Goal: Use online tool/utility: Use online tool/utility

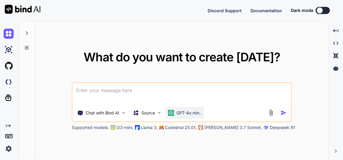
click at [186, 115] on p "GPT-4o min.." at bounding box center [189, 113] width 25 height 6
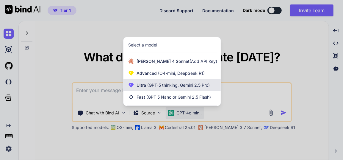
click at [187, 87] on span "(GPT-5 thinking, Gemini 2.5 Pro)" at bounding box center [178, 84] width 64 height 5
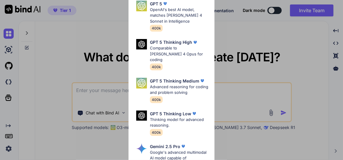
click at [269, 97] on div "Ultra Models GPT 5 OpenAI's best AI model, matches Claude 4 Sonnet in Intellige…" at bounding box center [171, 80] width 343 height 160
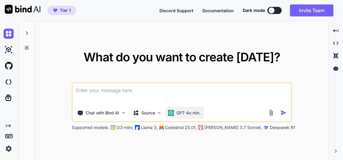
click at [191, 116] on div "GPT-4o min.." at bounding box center [185, 113] width 38 height 12
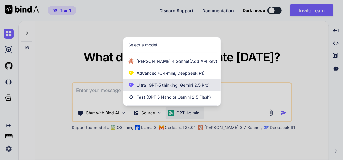
click at [175, 82] on span "(GPT-5 thinking, Gemini 2.5 Pro)" at bounding box center [178, 84] width 64 height 5
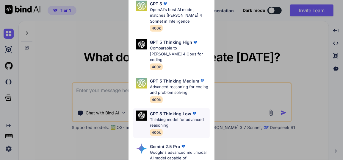
scroll to position [54, 0]
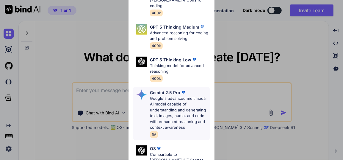
click at [173, 96] on p "Google's advanced multimodal AI model capable of understanding and generating t…" at bounding box center [180, 113] width 60 height 35
type textarea "x"
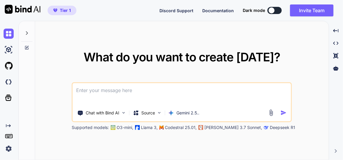
click at [137, 88] on textarea at bounding box center [182, 94] width 219 height 22
type textarea "t"
type textarea "x"
type textarea "th"
type textarea "x"
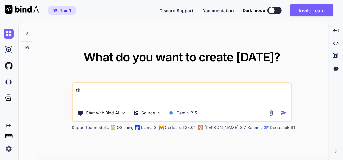
type textarea "thi"
type textarea "x"
type textarea "this"
type textarea "x"
type textarea "this"
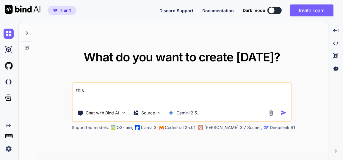
type textarea "x"
type textarea "this i"
type textarea "x"
type textarea "this is"
type textarea "x"
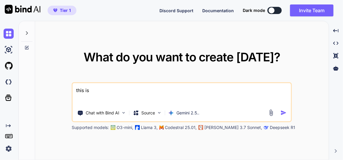
type textarea "this is"
type textarea "x"
type textarea "this is m"
type textarea "x"
type textarea "this is my"
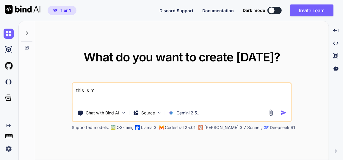
type textarea "x"
type textarea "this is my"
type textarea "x"
type textarea "this is my t"
type textarea "x"
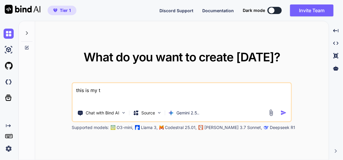
type textarea "this is my to"
type textarea "x"
type textarea "this is my too"
type textarea "x"
type textarea "this is my tool"
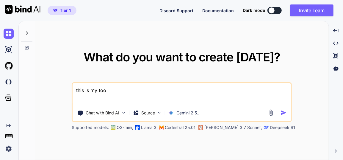
type textarea "x"
type textarea "this is my tool"
type textarea "x"
type textarea "this is my tool -"
type textarea "x"
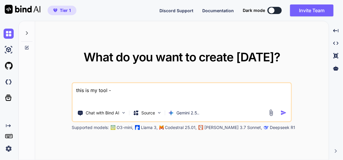
type textarea "this is my tool -"
type textarea "x"
type textarea "this is my tool - ""
type textarea "x"
type textarea "this is my tool - """
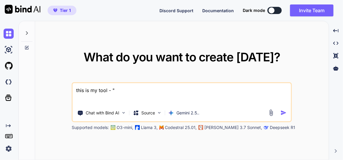
type textarea "x"
paste textarea "here is sql code - Affiliate Website/database.sql "CREATE DATABASE affiliate_ma…"
type textarea "this is my tool - "here is sql code - Affiliate Website/database.sql "CREATE DA…"
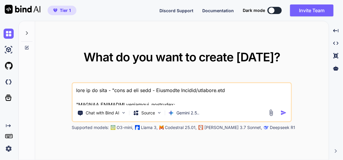
type textarea "x"
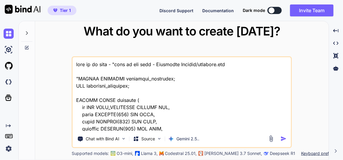
scroll to position [10667, 0]
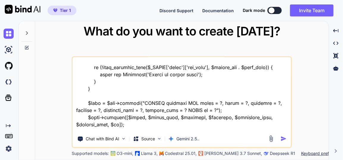
click at [113, 128] on textarea at bounding box center [182, 94] width 219 height 74
type textarea "this is my tool - "here is sql code - Affiliate Website/database.sql "CREATE DA…"
type textarea "x"
type textarea "this is my tool - "here is sql code - Affiliate Website/database.sql "CREATE DA…"
type textarea "x"
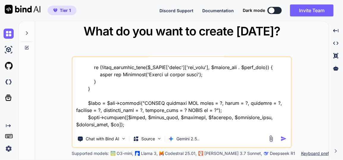
type textarea "this is my tool - "here is sql code - Affiliate Website/database.sql "CREATE DA…"
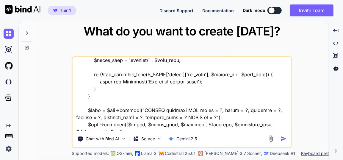
type textarea "x"
type textarea "this is my tool - "here is sql code - Affiliate Website/database.sql "CREATE DA…"
type textarea "x"
type textarea "this is my tool - "here is sql code - Affiliate Website/database.sql "CREATE DA…"
type textarea "x"
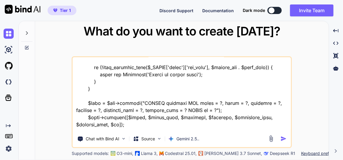
type textarea "this is my tool - "here is sql code - Affiliate Website/database.sql "CREATE DA…"
type textarea "x"
type textarea "this is my tool - "here is sql code - Affiliate Website/database.sql "CREATE DA…"
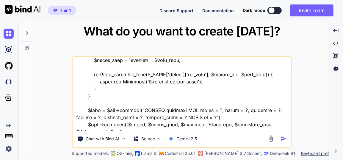
type textarea "x"
type textarea "this is my tool - "here is sql code - Affiliate Website/database.sql "CREATE DA…"
type textarea "x"
type textarea "this is my tool - "here is sql code - Affiliate Website/database.sql "CREATE DA…"
type textarea "x"
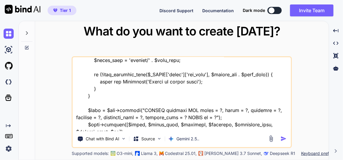
type textarea "this is my tool - "here is sql code - Affiliate Website/database.sql "CREATE DA…"
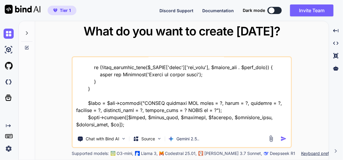
type textarea "x"
type textarea "this is my tool - "here is sql code - Affiliate Website/database.sql "CREATE DA…"
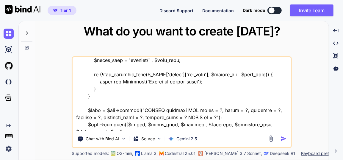
type textarea "x"
type textarea "this is my tool - "here is sql code - Affiliate Website/database.sql "CREATE DA…"
type textarea "x"
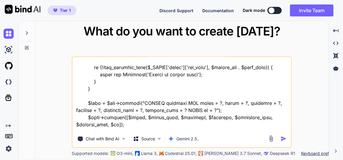
type textarea "this is my tool - "here is sql code - Affiliate Website/database.sql "CREATE DA…"
type textarea "x"
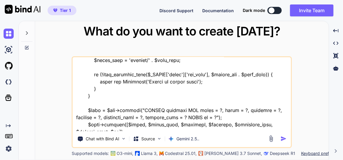
type textarea "this is my tool - "here is sql code - Affiliate Website/database.sql "CREATE DA…"
type textarea "x"
type textarea "this is my tool - "here is sql code - Affiliate Website/database.sql "CREATE DA…"
type textarea "x"
type textarea "this is my tool - "here is sql code - Affiliate Website/database.sql "CREATE DA…"
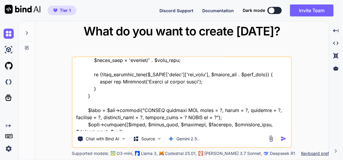
type textarea "x"
type textarea "this is my tool - "here is sql code - Affiliate Website/database.sql "CREATE DA…"
type textarea "x"
type textarea "this is my tool - "here is sql code - Affiliate Website/database.sql "CREATE DA…"
type textarea "x"
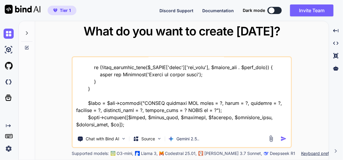
type textarea "this is my tool - "here is sql code - Affiliate Website/database.sql "CREATE DA…"
type textarea "x"
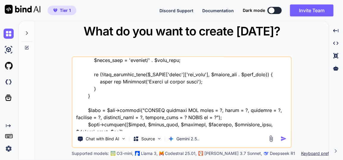
type textarea "this is my tool - "here is sql code - Affiliate Website/database.sql "CREATE DA…"
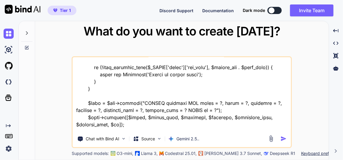
type textarea "x"
type textarea "this is my tool - "here is sql code - Affiliate Website/database.sql "CREATE DA…"
type textarea "x"
type textarea "this is my tool - "here is sql code - Affiliate Website/database.sql "CREATE DA…"
type textarea "x"
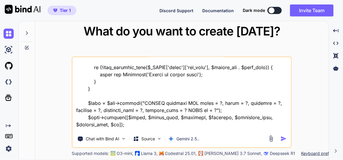
type textarea "this is my tool - "here is sql code - Affiliate Website/database.sql "CREATE DA…"
type textarea "x"
type textarea "this is my tool - "here is sql code - Affiliate Website/database.sql "CREATE DA…"
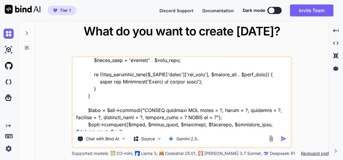
type textarea "x"
type textarea "this is my tool - "here is sql code - Affiliate Website/database.sql "CREATE DA…"
type textarea "x"
type textarea "this is my tool - "here is sql code - Affiliate Website/database.sql "CREATE DA…"
type textarea "x"
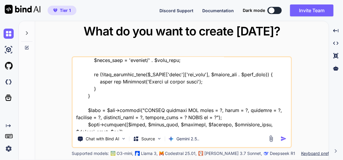
type textarea "this is my tool - "here is sql code - Affiliate Website/database.sql "CREATE DA…"
type textarea "x"
type textarea "this is my tool - "here is sql code - Affiliate Website/database.sql "CREATE DA…"
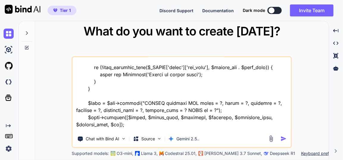
type textarea "x"
type textarea "this is my tool - "here is sql code - Affiliate Website/database.sql "CREATE DA…"
type textarea "x"
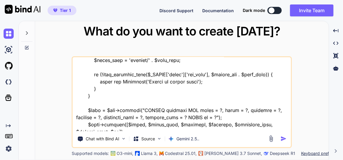
type textarea "this is my tool - "here is sql code - Affiliate Website/database.sql "CREATE DA…"
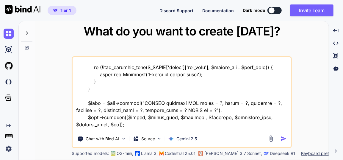
type textarea "x"
type textarea "this is my tool - "here is sql code - Affiliate Website/database.sql "CREATE DA…"
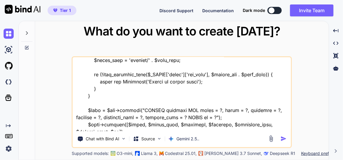
type textarea "x"
type textarea "this is my tool - "here is sql code - Affiliate Website/database.sql "CREATE DA…"
type textarea "x"
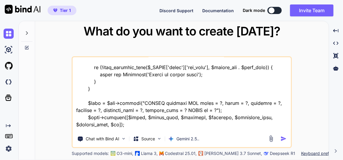
type textarea "this is my tool - "here is sql code - Affiliate Website/database.sql "CREATE DA…"
type textarea "x"
type textarea "this is my tool - "here is sql code - Affiliate Website/database.sql "CREATE DA…"
type textarea "x"
type textarea "this is my tool - "here is sql code - Affiliate Website/database.sql "CREATE DA…"
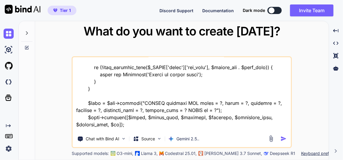
type textarea "x"
type textarea "this is my tool - "here is sql code - Affiliate Website/database.sql "CREATE DA…"
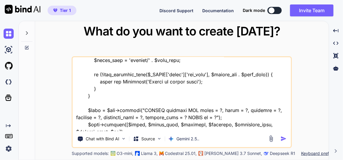
type textarea "x"
type textarea "this is my tool - "here is sql code - Affiliate Website/database.sql "CREATE DA…"
type textarea "x"
type textarea "this is my tool - "here is sql code - Affiliate Website/database.sql "CREATE DA…"
type textarea "x"
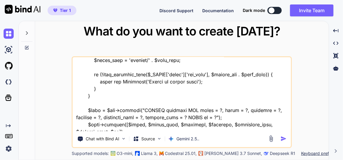
type textarea "this is my tool - "here is sql code - Affiliate Website/database.sql "CREATE DA…"
type textarea "x"
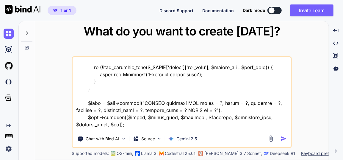
type textarea "this is my tool - "here is sql code - Affiliate Website/database.sql "CREATE DA…"
type textarea "x"
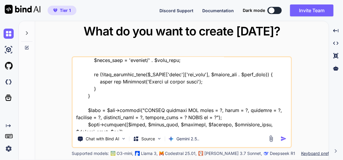
type textarea "this is my tool - "here is sql code - Affiliate Website/database.sql "CREATE DA…"
type textarea "x"
type textarea "this is my tool - "here is sql code - Affiliate Website/database.sql "CREATE DA…"
type textarea "x"
type textarea "this is my tool - "here is sql code - Affiliate Website/database.sql "CREATE DA…"
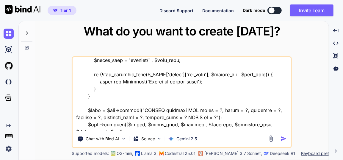
type textarea "x"
type textarea "this is my tool - "here is sql code - Affiliate Website/database.sql "CREATE DA…"
type textarea "x"
type textarea "this is my tool - "here is sql code - Affiliate Website/database.sql "CREATE DA…"
type textarea "x"
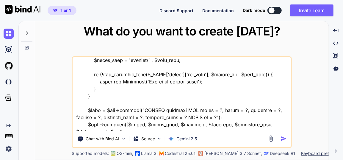
type textarea "this is my tool - "here is sql code - Affiliate Website/database.sql "CREATE DA…"
type textarea "x"
type textarea "this is my tool - "here is sql code - Affiliate Website/database.sql "CREATE DA…"
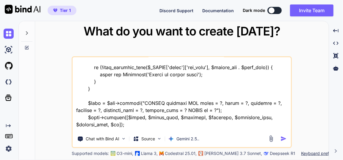
type textarea "x"
type textarea "this is my tool - "here is sql code - Affiliate Website/database.sql "CREATE DA…"
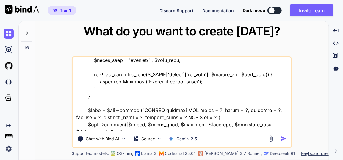
type textarea "x"
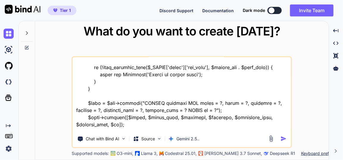
type textarea "this is my tool - "here is sql code - Affiliate Website/database.sql "CREATE DA…"
type textarea "x"
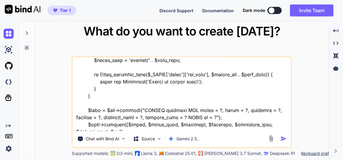
type textarea "this is my tool - "here is sql code - Affiliate Website/database.sql "CREATE DA…"
type textarea "x"
type textarea "this is my tool - "here is sql code - Affiliate Website/database.sql "CREATE DA…"
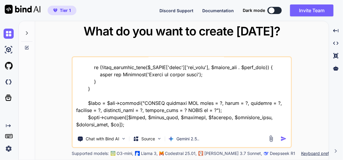
type textarea "x"
type textarea "this is my tool - "here is sql code - Affiliate Website/database.sql "CREATE DA…"
type textarea "x"
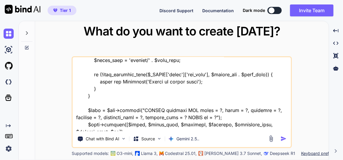
type textarea "this is my tool - "here is sql code - Affiliate Website/database.sql "CREATE DA…"
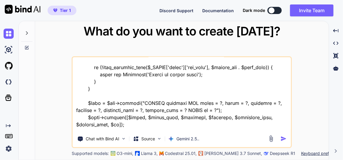
type textarea "x"
type textarea "this is my tool - "here is sql code - Affiliate Website/database.sql "CREATE DA…"
type textarea "x"
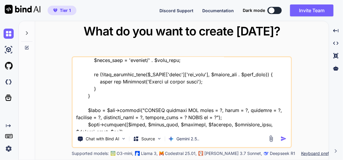
type textarea "this is my tool - "here is sql code - Affiliate Website/database.sql "CREATE DA…"
type textarea "x"
type textarea "this is my tool - "here is sql code - Affiliate Website/database.sql "CREATE DA…"
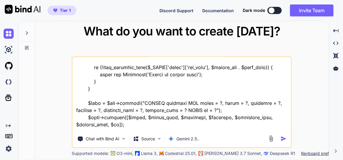
type textarea "x"
type textarea "this is my tool - "here is sql code - Affiliate Website/database.sql "CREATE DA…"
type textarea "x"
type textarea "this is my tool - "here is sql code - Affiliate Website/database.sql "CREATE DA…"
type textarea "x"
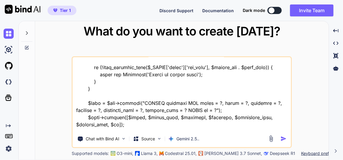
type textarea "this is my tool - "here is sql code - Affiliate Website/database.sql "CREATE DA…"
type textarea "x"
type textarea "this is my tool - "here is sql code - Affiliate Website/database.sql "CREATE DA…"
type textarea "x"
type textarea "this is my tool - "here is sql code - Affiliate Website/database.sql "CREATE DA…"
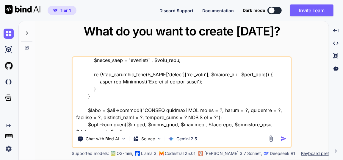
type textarea "x"
type textarea "this is my tool - "here is sql code - Affiliate Website/database.sql "CREATE DA…"
type textarea "x"
type textarea "this is my tool - "here is sql code - Affiliate Website/database.sql "CREATE DA…"
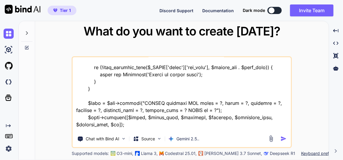
type textarea "x"
type textarea "this is my tool - "here is sql code - Affiliate Website/database.sql "CREATE DA…"
type textarea "x"
type textarea "this is my tool - "here is sql code - Affiliate Website/database.sql "CREATE DA…"
type textarea "x"
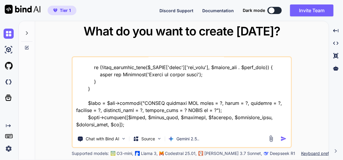
type textarea "this is my tool - "here is sql code - Affiliate Website/database.sql "CREATE DA…"
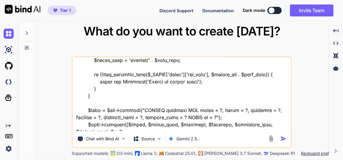
type textarea "x"
type textarea "this is my tool - "here is sql code - Affiliate Website/database.sql "CREATE DA…"
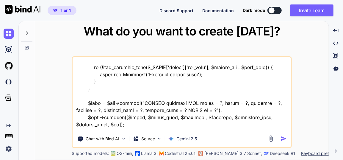
type textarea "x"
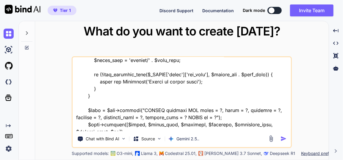
type textarea "this is my tool - "here is sql code - Affiliate Website/database.sql "CREATE DA…"
type textarea "x"
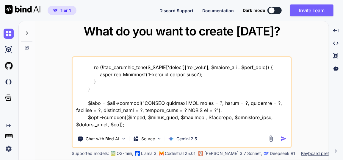
type textarea "this is my tool - "here is sql code - Affiliate Website/database.sql "CREATE DA…"
type textarea "x"
type textarea "this is my tool - "here is sql code - Affiliate Website/database.sql "CREATE DA…"
type textarea "x"
type textarea "this is my tool - "here is sql code - Affiliate Website/database.sql "CREATE DA…"
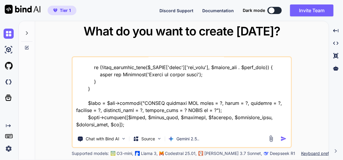
type textarea "x"
type textarea "this is my tool - "here is sql code - Affiliate Website/database.sql "CREATE DA…"
type textarea "x"
type textarea "this is my tool - "here is sql code - Affiliate Website/database.sql "CREATE DA…"
type textarea "x"
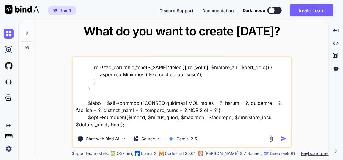
type textarea "this is my tool - "here is sql code - Affiliate Website/database.sql "CREATE DA…"
type textarea "x"
type textarea "this is my tool - "here is sql code - Affiliate Website/database.sql "CREATE DA…"
type textarea "x"
type textarea "this is my tool - "here is sql code - Affiliate Website/database.sql "CREATE DA…"
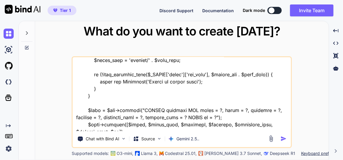
type textarea "x"
type textarea "this is my tool - "here is sql code - Affiliate Website/database.sql "CREATE DA…"
type textarea "x"
type textarea "this is my tool - "here is sql code - Affiliate Website/database.sql "CREATE DA…"
type textarea "x"
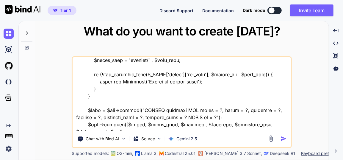
type textarea "this is my tool - "here is sql code - Affiliate Website/database.sql "CREATE DA…"
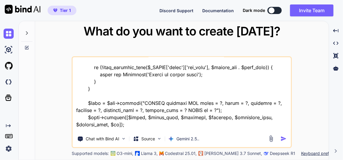
scroll to position [10674, 0]
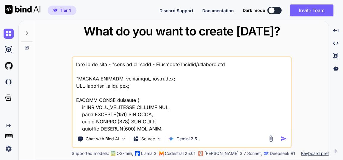
type textarea "this is my tool - "here is sql code - Affiliate Website/database.sql "CREATE DA…"
type textarea "x"
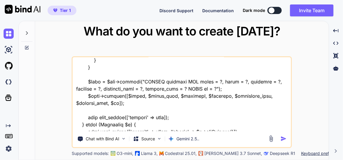
type textarea "this is my tool - "here is sql code - Affiliate Website/database.sql "CREATE DA…"
type textarea "x"
type textarea "this is my tool - "here is sql code - Affiliate Website/database.sql "CREATE DA…"
type textarea "x"
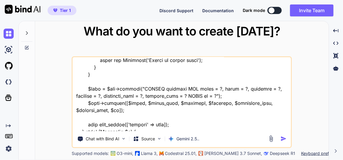
type textarea "this is my tool - "here is sql code - Affiliate Website/database.sql "CREATE DA…"
type textarea "x"
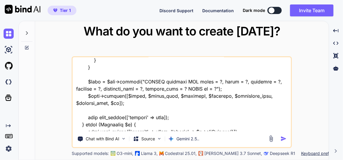
type textarea "this is my tool - "here is sql code - Affiliate Website/database.sql "CREATE DA…"
type textarea "x"
type textarea "this is my tool - "here is sql code - Affiliate Website/database.sql "CREATE DA…"
type textarea "x"
type textarea "this is my tool - "here is sql code - Affiliate Website/database.sql "CREATE DA…"
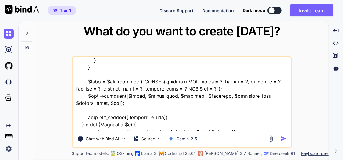
type textarea "x"
type textarea "this is my tool - "here is sql code - Affiliate Website/database.sql "CREATE DA…"
type textarea "x"
type textarea "this is my tool - "here is sql code - Affiliate Website/database.sql "CREATE DA…"
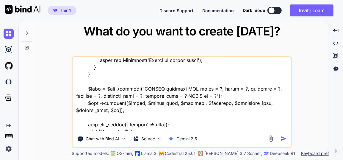
type textarea "x"
type textarea "this is my tool - "here is sql code - Affiliate Website/database.sql "CREATE DA…"
type textarea "x"
type textarea "this is my tool - "here is sql code - Affiliate Website/database.sql "CREATE DA…"
type textarea "x"
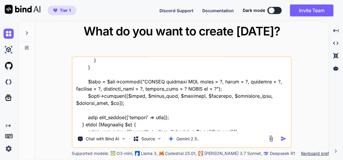
type textarea "this is my tool - "here is sql code - Affiliate Website/database.sql "CREATE DA…"
type textarea "x"
type textarea "this is my tool - "here is sql code - Affiliate Website/database.sql "CREATE DA…"
type textarea "x"
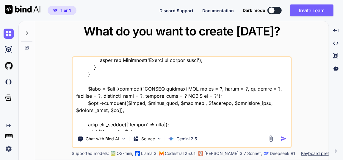
type textarea "this is my tool - "here is sql code - Affiliate Website/database.sql "CREATE DA…"
type textarea "x"
type textarea "this is my tool - "here is sql code - Affiliate Website/database.sql "CREATE DA…"
type textarea "x"
type textarea "this is my tool - "here is sql code - Affiliate Website/database.sql "CREATE DA…"
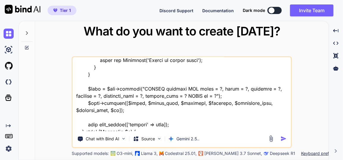
type textarea "x"
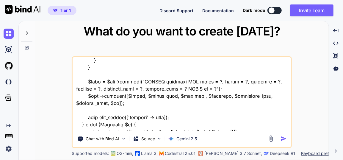
type textarea "this is my tool - "here is sql code - Affiliate Website/database.sql "CREATE DA…"
type textarea "x"
type textarea "this is my tool - "here is sql code - Affiliate Website/database.sql "CREATE DA…"
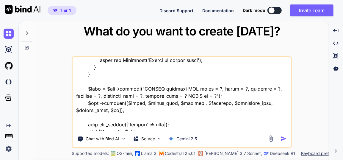
type textarea "x"
type textarea "this is my tool - "here is sql code - Affiliate Website/database.sql "CREATE DA…"
type textarea "x"
type textarea "this is my tool - "here is sql code - Affiliate Website/database.sql "CREATE DA…"
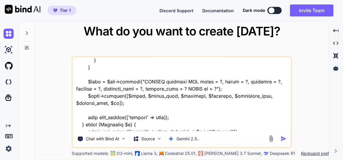
type textarea "x"
type textarea "this is my tool - "here is sql code - Affiliate Website/database.sql "CREATE DA…"
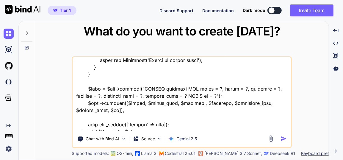
type textarea "x"
type textarea "this is my tool - "here is sql code - Affiliate Website/database.sql "CREATE DA…"
type textarea "x"
type textarea "this is my tool - "here is sql code - Affiliate Website/database.sql "CREATE DA…"
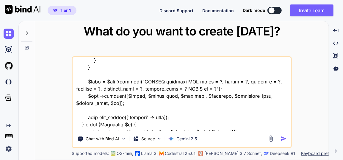
type textarea "x"
type textarea "this is my tool - "here is sql code - Affiliate Website/database.sql "CREATE DA…"
type textarea "x"
type textarea "this is my tool - "here is sql code - Affiliate Website/database.sql "CREATE DA…"
type textarea "x"
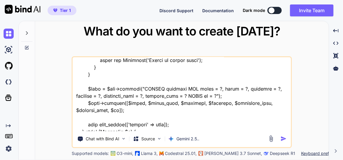
type textarea "this is my tool - "here is sql code - Affiliate Website/database.sql "CREATE DA…"
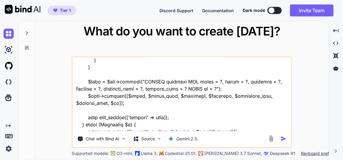
type textarea "x"
type textarea "this is my tool - "here is sql code - Affiliate Website/database.sql "CREATE DA…"
type textarea "x"
type textarea "this is my tool - "here is sql code - Affiliate Website/database.sql "CREATE DA…"
type textarea "x"
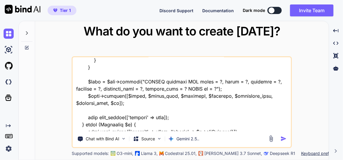
type textarea "this is my tool - "here is sql code - Affiliate Website/database.sql "CREATE DA…"
type textarea "x"
type textarea "this is my tool - "here is sql code - Affiliate Website/database.sql "CREATE DA…"
type textarea "x"
type textarea "this is my tool - "here is sql code - Affiliate Website/database.sql "CREATE DA…"
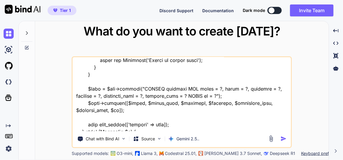
type textarea "x"
type textarea "this is my tool - "here is sql code - Affiliate Website/database.sql "CREATE DA…"
type textarea "x"
type textarea "this is my tool - "here is sql code - Affiliate Website/database.sql "CREATE DA…"
type textarea "x"
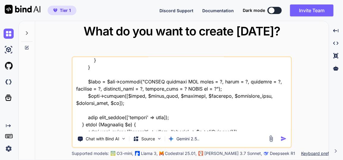
type textarea "this is my tool - "here is sql code - Affiliate Website/database.sql "CREATE DA…"
type textarea "x"
type textarea "this is my tool - "here is sql code - Affiliate Website/database.sql "CREATE DA…"
type textarea "x"
type textarea "this is my tool - "here is sql code - Affiliate Website/database.sql "CREATE DA…"
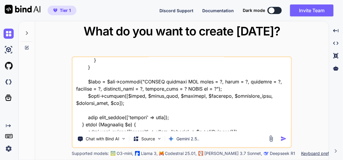
type textarea "x"
type textarea "this is my tool - "here is sql code - Affiliate Website/database.sql "CREATE DA…"
type textarea "x"
type textarea "this is my tool - "here is sql code - Affiliate Website/database.sql "CREATE DA…"
type textarea "x"
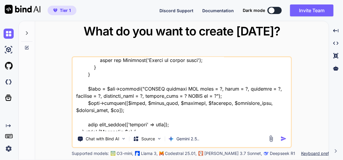
type textarea "this is my tool - "here is sql code - Affiliate Website/database.sql "CREATE DA…"
type textarea "x"
type textarea "this is my tool - "here is sql code - Affiliate Website/database.sql "CREATE DA…"
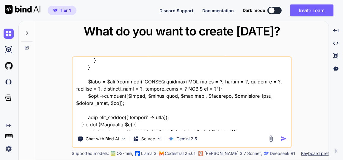
type textarea "x"
type textarea "this is my tool - "here is sql code - Affiliate Website/database.sql "CREATE DA…"
type textarea "x"
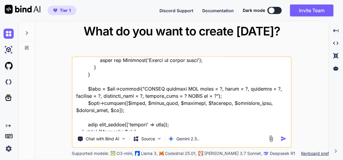
type textarea "this is my tool - "here is sql code - Affiliate Website/database.sql "CREATE DA…"
type textarea "x"
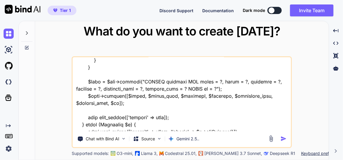
type textarea "this is my tool - "here is sql code - Affiliate Website/database.sql "CREATE DA…"
type textarea "x"
type textarea "this is my tool - "here is sql code - Affiliate Website/database.sql "CREATE DA…"
type textarea "x"
type textarea "this is my tool - "here is sql code - Affiliate Website/database.sql "CREATE DA…"
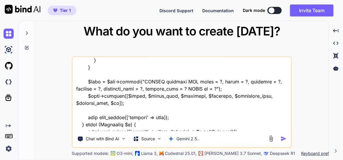
type textarea "x"
type textarea "this is my tool - "here is sql code - Affiliate Website/database.sql "CREATE DA…"
type textarea "x"
type textarea "this is my tool - "here is sql code - Affiliate Website/database.sql "CREATE DA…"
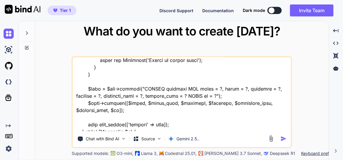
type textarea "x"
type textarea "this is my tool - "here is sql code - Affiliate Website/database.sql "CREATE DA…"
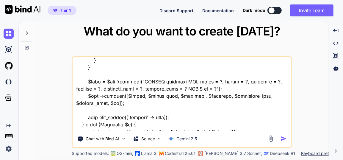
type textarea "x"
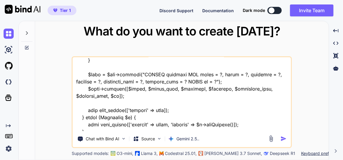
type textarea "this is my tool - "here is sql code - Affiliate Website/database.sql "CREATE DA…"
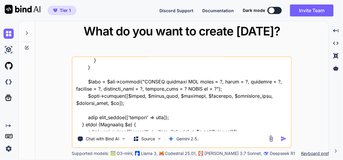
type textarea "x"
type textarea "this is my tool - "here is sql code - Affiliate Website/database.sql "CREATE DA…"
type textarea "x"
type textarea "this is my tool - "here is sql code - Affiliate Website/database.sql "CREATE DA…"
type textarea "x"
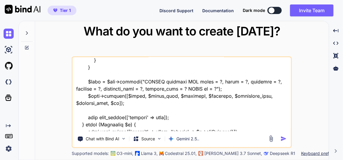
type textarea "this is my tool - "here is sql code - Affiliate Website/database.sql "CREATE DA…"
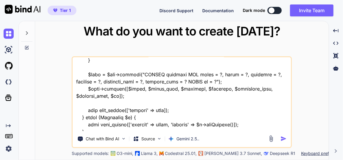
type textarea "x"
type textarea "this is my tool - "here is sql code - Affiliate Website/database.sql "CREATE DA…"
type textarea "x"
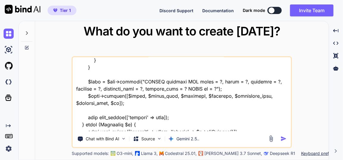
type textarea "this is my tool - "here is sql code - Affiliate Website/database.sql "CREATE DA…"
type textarea "x"
type textarea "this is my tool - "here is sql code - Affiliate Website/database.sql "CREATE DA…"
type textarea "x"
type textarea "this is my tool - "here is sql code - Affiliate Website/database.sql "CREATE DA…"
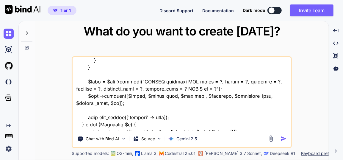
type textarea "x"
type textarea "this is my tool - "here is sql code - Affiliate Website/database.sql "CREATE DA…"
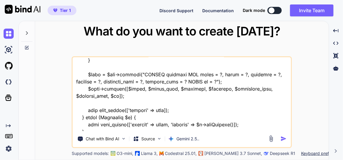
type textarea "x"
type textarea "this is my tool - "here is sql code - Affiliate Website/database.sql "CREATE DA…"
type textarea "x"
type textarea "this is my tool - "here is sql code - Affiliate Website/database.sql "CREATE DA…"
type textarea "x"
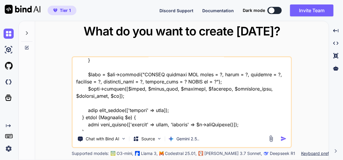
type textarea "this is my tool - "here is sql code - Affiliate Website/database.sql "CREATE DA…"
type textarea "x"
type textarea "this is my tool - "here is sql code - Affiliate Website/database.sql "CREATE DA…"
type textarea "x"
type textarea "this is my tool - "here is sql code - Affiliate Website/database.sql "CREATE DA…"
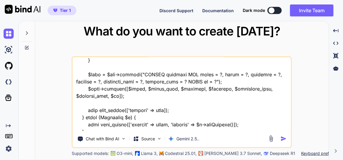
type textarea "x"
type textarea "this is my tool - "here is sql code - Affiliate Website/database.sql "CREATE DA…"
type textarea "x"
type textarea "this is my tool - "here is sql code - Affiliate Website/database.sql "CREATE DA…"
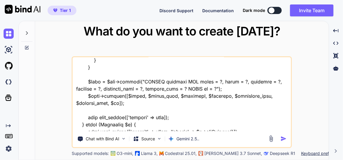
type textarea "x"
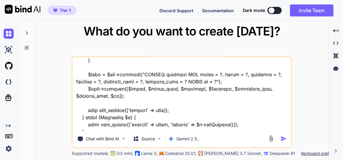
type textarea "this is my tool - "here is sql code - Affiliate Website/database.sql "CREATE DA…"
type textarea "x"
type textarea "this is my tool - "here is sql code - Affiliate Website/database.sql "CREATE DA…"
type textarea "x"
type textarea "this is my tool - "here is sql code - Affiliate Website/database.sql "CREATE DA…"
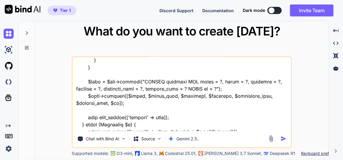
type textarea "x"
type textarea "this is my tool - "here is sql code - Affiliate Website/database.sql "CREATE DA…"
type textarea "x"
type textarea "this is my tool - "here is sql code - Affiliate Website/database.sql "CREATE DA…"
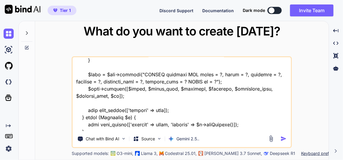
type textarea "x"
type textarea "this is my tool - "here is sql code - Affiliate Website/database.sql "CREATE DA…"
type textarea "x"
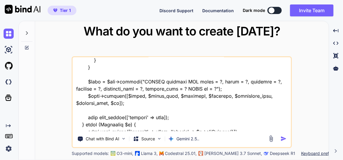
type textarea "this is my tool - "here is sql code - Affiliate Website/database.sql "CREATE DA…"
type textarea "x"
type textarea "this is my tool - "here is sql code - Affiliate Website/database.sql "CREATE DA…"
type textarea "x"
type textarea "this is my tool - "here is sql code - Affiliate Website/database.sql "CREATE DA…"
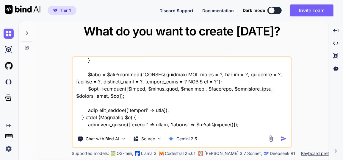
type textarea "x"
type textarea "this is my tool - "here is sql code - Affiliate Website/database.sql "CREATE DA…"
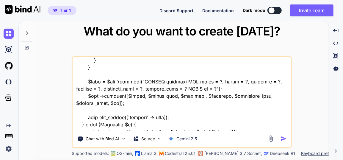
type textarea "x"
type textarea "this is my tool - "here is sql code - Affiliate Website/database.sql "CREATE DA…"
type textarea "x"
type textarea "this is my tool - "here is sql code - Affiliate Website/database.sql "CREATE DA…"
type textarea "x"
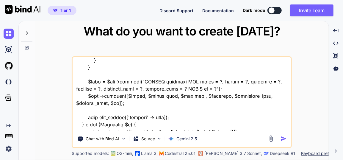
type textarea "this is my tool - "here is sql code - Affiliate Website/database.sql "CREATE DA…"
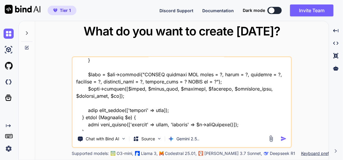
type textarea "x"
type textarea "this is my tool - "here is sql code - Affiliate Website/database.sql "CREATE DA…"
type textarea "x"
type textarea "this is my tool - "here is sql code - Affiliate Website/database.sql "CREATE DA…"
type textarea "x"
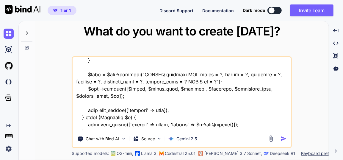
type textarea "this is my tool - "here is sql code - Affiliate Website/database.sql "CREATE DA…"
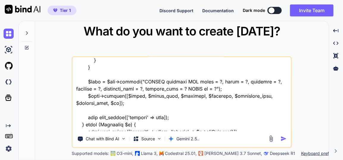
type textarea "x"
type textarea "this is my tool - "here is sql code - Affiliate Website/database.sql "CREATE DA…"
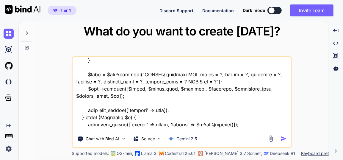
type textarea "x"
type textarea "this is my tool - "here is sql code - Affiliate Website/database.sql "CREATE DA…"
type textarea "x"
type textarea "this is my tool - "here is sql code - Affiliate Website/database.sql "CREATE DA…"
type textarea "x"
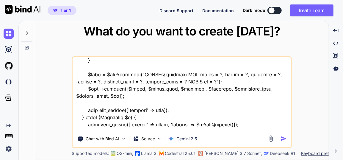
type textarea "this is my tool - "here is sql code - Affiliate Website/database.sql "CREATE DA…"
type textarea "x"
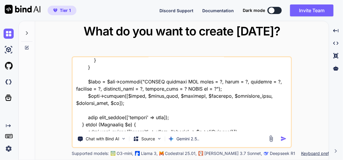
type textarea "this is my tool - "here is sql code - Affiliate Website/database.sql "CREATE DA…"
type textarea "x"
type textarea "this is my tool - "here is sql code - Affiliate Website/database.sql "CREATE DA…"
type textarea "x"
type textarea "this is my tool - "here is sql code - Affiliate Website/database.sql "CREATE DA…"
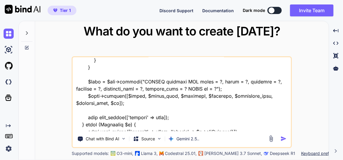
type textarea "x"
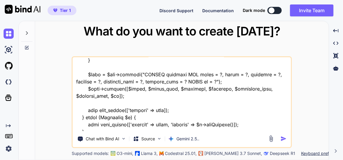
type textarea "this is my tool - "here is sql code - Affiliate Website/database.sql "CREATE DA…"
type textarea "x"
type textarea "this is my tool - "here is sql code - Affiliate Website/database.sql "CREATE DA…"
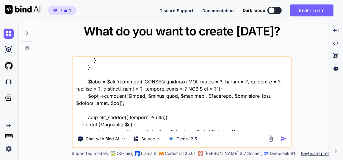
type textarea "x"
type textarea "this is my tool - "here is sql code - Affiliate Website/database.sql "CREATE DA…"
type textarea "x"
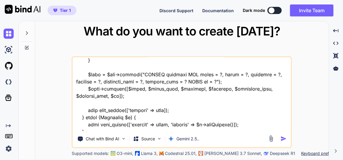
type textarea "this is my tool - "here is sql code - Affiliate Website/database.sql "CREATE DA…"
type textarea "x"
type textarea "this is my tool - "here is sql code - Affiliate Website/database.sql "CREATE DA…"
type textarea "x"
type textarea "this is my tool - "here is sql code - Affiliate Website/database.sql "CREATE DA…"
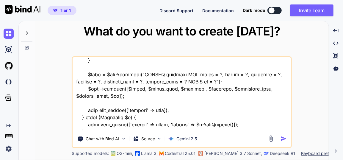
type textarea "x"
type textarea "this is my tool - "here is sql code - Affiliate Website/database.sql "CREATE DA…"
type textarea "x"
type textarea "this is my tool - "here is sql code - Affiliate Website/database.sql "CREATE DA…"
type textarea "x"
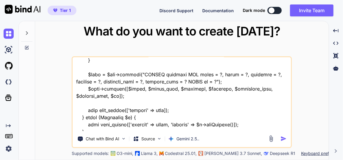
type textarea "this is my tool - "here is sql code - Affiliate Website/database.sql "CREATE DA…"
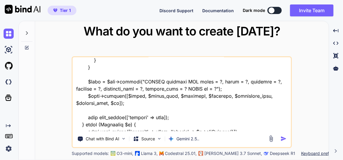
type textarea "x"
type textarea "this is my tool - "here is sql code - Affiliate Website/database.sql "CREATE DA…"
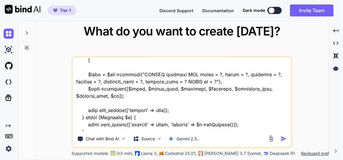
type textarea "x"
type textarea "this is my tool - "here is sql code - Affiliate Website/database.sql "CREATE DA…"
type textarea "x"
type textarea "this is my tool - "here is sql code - Affiliate Website/database.sql "CREATE DA…"
type textarea "x"
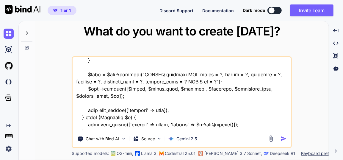
type textarea "this is my tool - "here is sql code - Affiliate Website/database.sql "CREATE DA…"
type textarea "x"
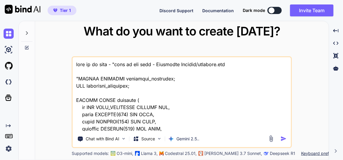
scroll to position [10704, 0]
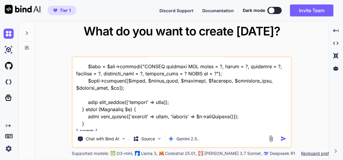
click at [196, 129] on textarea at bounding box center [182, 94] width 219 height 74
type textarea "this is my tool - "here is sql code - Affiliate Website/database.sql "CREATE DA…"
type textarea "x"
type textarea "this is my tool - "here is sql code - Affiliate Website/database.sql "CREATE DA…"
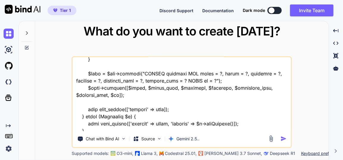
type textarea "x"
type textarea "this is my tool - "here is sql code - Affiliate Website/database.sql "CREATE DA…"
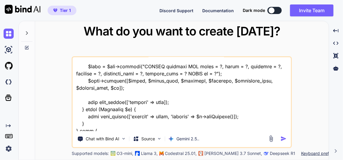
type textarea "x"
type textarea "this is my tool - "here is sql code - Affiliate Website/database.sql "CREATE DA…"
type textarea "x"
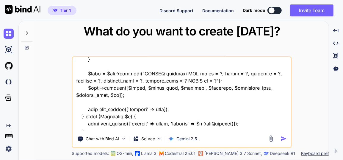
type textarea "this is my tool - "here is sql code - Affiliate Website/database.sql "CREATE DA…"
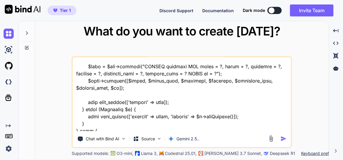
type textarea "x"
type textarea "this is my tool - "here is sql code - Affiliate Website/database.sql "CREATE DA…"
type textarea "x"
type textarea "this is my tool - "here is sql code - Affiliate Website/database.sql "CREATE DA…"
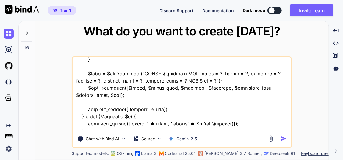
type textarea "x"
click at [248, 127] on textarea at bounding box center [182, 94] width 219 height 74
type textarea "this is my tool - "here is sql code - Affiliate Website/database.sql "CREATE DA…"
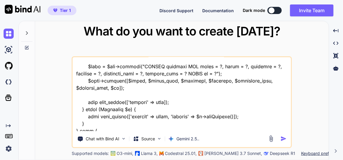
type textarea "x"
type textarea "this is my tool - "here is sql code - Affiliate Website/database.sql "CREATE DA…"
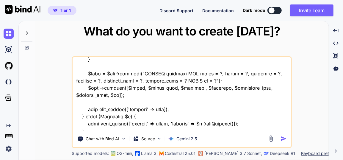
type textarea "x"
type textarea "this is my tool - "here is sql code - Affiliate Website/database.sql "CREATE DA…"
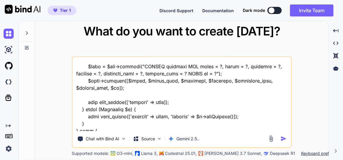
type textarea "x"
type textarea "this is my tool - "here is sql code - Affiliate Website/database.sql "CREATE DA…"
type textarea "x"
type textarea "this is my tool - "here is sql code - Affiliate Website/database.sql "CREATE DA…"
type textarea "x"
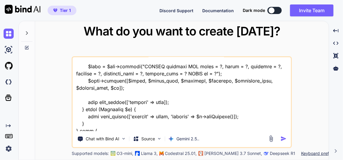
type textarea "this is my tool - "here is sql code - Affiliate Website/database.sql "CREATE DA…"
type textarea "x"
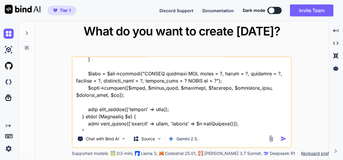
type textarea "this is my tool - "here is sql code - Affiliate Website/database.sql "CREATE DA…"
type textarea "x"
type textarea "this is my tool - "here is sql code - Affiliate Website/database.sql "CREATE DA…"
type textarea "x"
type textarea "this is my tool - "here is sql code - Affiliate Website/database.sql "CREATE DA…"
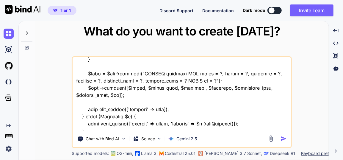
type textarea "x"
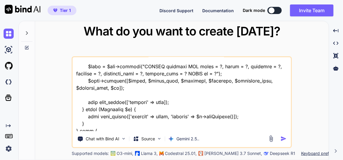
type textarea "this is my tool - "here is sql code - Affiliate Website/database.sql "CREATE DA…"
type textarea "x"
type textarea "this is my tool - "here is sql code - Affiliate Website/database.sql "CREATE DA…"
type textarea "x"
type textarea "this is my tool - "here is sql code - Affiliate Website/database.sql "CREATE DA…"
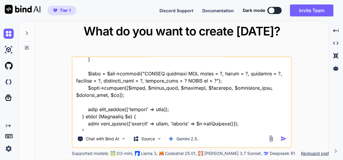
type textarea "x"
type textarea "this is my tool - "here is sql code - Affiliate Website/database.sql "CREATE DA…"
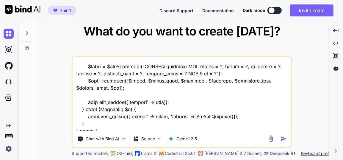
type textarea "x"
type textarea "this is my tool - "here is sql code - Affiliate Website/database.sql "CREATE DA…"
type textarea "x"
type textarea "this is my tool - "here is sql code - Affiliate Website/database.sql "CREATE DA…"
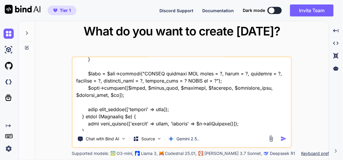
type textarea "x"
type textarea "this is my tool - "here is sql code - Affiliate Website/database.sql "CREATE DA…"
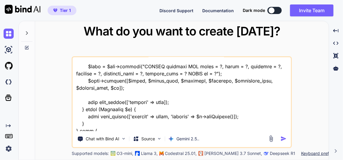
type textarea "x"
type textarea "this is my tool - "here is sql code - Affiliate Website/database.sql "CREATE DA…"
type textarea "x"
type textarea "this is my tool - "here is sql code - Affiliate Website/database.sql "CREATE DA…"
type textarea "x"
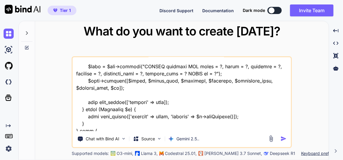
scroll to position [10710, 0]
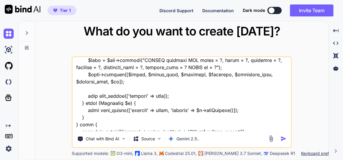
type textarea "this is my tool - "here is sql code - Affiliate Website/database.sql "CREATE DA…"
type textarea "x"
type textarea "this is my tool - "here is sql code - Affiliate Website/database.sql "CREATE DA…"
type textarea "x"
type textarea "this is my tool - "here is sql code - Affiliate Website/database.sql "CREATE DA…"
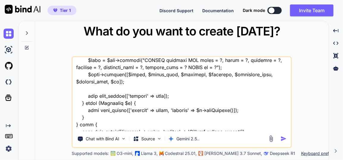
type textarea "x"
type textarea "this is my tool - "here is sql code - Affiliate Website/database.sql "CREATE DA…"
type textarea "x"
type textarea "this is my tool - "here is sql code - Affiliate Website/database.sql "CREATE DA…"
type textarea "x"
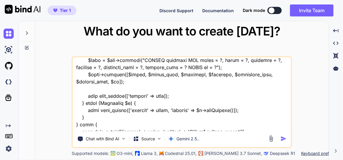
type textarea "this is my tool - "here is sql code - Affiliate Website/database.sql "CREATE DA…"
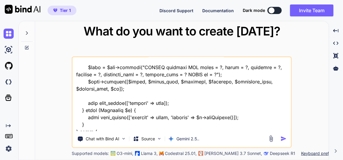
type textarea "x"
type textarea "this is my tool - "here is sql code - Affiliate Website/database.sql "CREATE DA…"
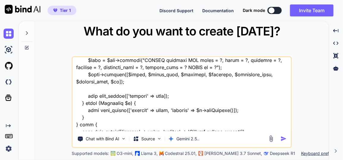
type textarea "x"
type textarea "this is my tool - "here is sql code - Affiliate Website/database.sql "CREATE DA…"
type textarea "x"
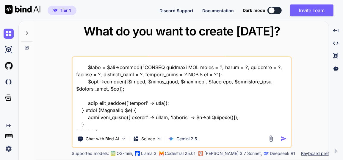
type textarea "this is my tool - "here is sql code - Affiliate Website/database.sql "CREATE DA…"
type textarea "x"
type textarea "this is my tool - "here is sql code - Affiliate Website/database.sql "CREATE DA…"
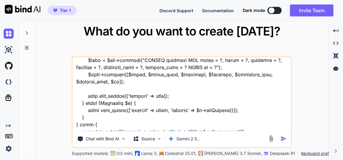
type textarea "x"
type textarea "this is my tool - "here is sql code - Affiliate Website/database.sql "CREATE DA…"
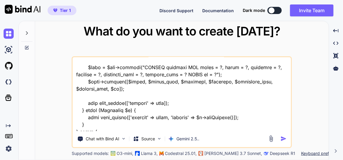
type textarea "x"
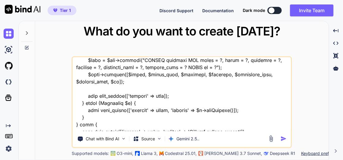
type textarea "this is my tool - "here is sql code - Affiliate Website/database.sql "CREATE DA…"
type textarea "x"
type textarea "this is my tool - "here is sql code - Affiliate Website/database.sql "CREATE DA…"
type textarea "x"
type textarea "this is my tool - "here is sql code - Affiliate Website/database.sql "CREATE DA…"
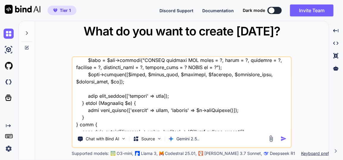
type textarea "x"
type textarea "this is my tool - "here is sql code - Affiliate Website/database.sql "CREATE DA…"
type textarea "x"
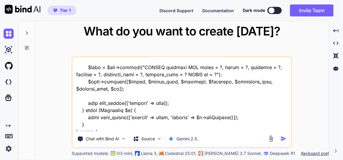
type textarea "this is my tool - "here is sql code - Affiliate Website/database.sql "CREATE DA…"
type textarea "x"
type textarea "this is my tool - "here is sql code - Affiliate Website/database.sql "CREATE DA…"
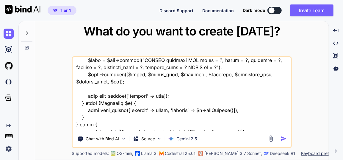
type textarea "x"
type textarea "this is my tool - "here is sql code - Affiliate Website/database.sql "CREATE DA…"
type textarea "x"
type textarea "this is my tool - "here is sql code - Affiliate Website/database.sql "CREATE DA…"
type textarea "x"
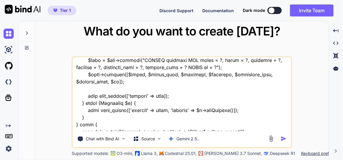
type textarea "this is my tool - "here is sql code - Affiliate Website/database.sql "CREATE DA…"
type textarea "x"
type textarea "this is my tool - "here is sql code - Affiliate Website/database.sql "CREATE DA…"
type textarea "x"
type textarea "this is my tool - "here is sql code - Affiliate Website/database.sql "CREATE DA…"
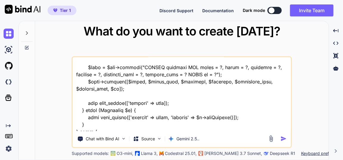
type textarea "x"
type textarea "this is my tool - "here is sql code - Affiliate Website/database.sql "CREATE DA…"
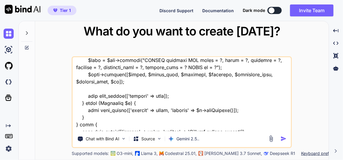
type textarea "x"
type textarea "this is my tool - "here is sql code - Affiliate Website/database.sql "CREATE DA…"
type textarea "x"
type textarea "this is my tool - "here is sql code - Affiliate Website/database.sql "CREATE DA…"
type textarea "x"
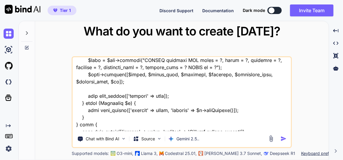
type textarea "this is my tool - "here is sql code - Affiliate Website/database.sql "CREATE DA…"
type textarea "x"
type textarea "this is my tool - "here is sql code - Affiliate Website/database.sql "CREATE DA…"
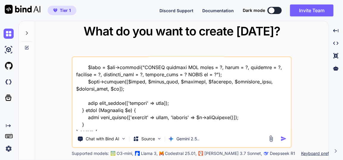
type textarea "x"
type textarea "this is my tool - "here is sql code - Affiliate Website/database.sql "CREATE DA…"
type textarea "x"
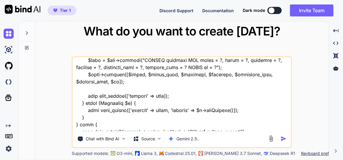
type textarea "this is my tool - "here is sql code - Affiliate Website/database.sql "CREATE DA…"
type textarea "x"
type textarea "this is my tool - "here is sql code - Affiliate Website/database.sql "CREATE DA…"
type textarea "x"
type textarea "this is my tool - "here is sql code - Affiliate Website/database.sql "CREATE DA…"
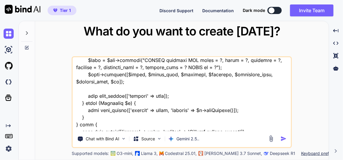
type textarea "x"
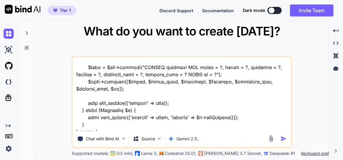
type textarea "this is my tool - "here is sql code - Affiliate Website/database.sql "CREATE DA…"
type textarea "x"
type textarea "this is my tool - "here is sql code - Affiliate Website/database.sql "CREATE DA…"
type textarea "x"
type textarea "this is my tool - "here is sql code - Affiliate Website/database.sql "CREATE DA…"
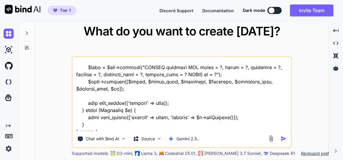
type textarea "x"
type textarea "this is my tool - "here is sql code - Affiliate Website/database.sql "CREATE DA…"
type textarea "x"
type textarea "this is my tool - "here is sql code - Affiliate Website/database.sql "CREATE DA…"
type textarea "x"
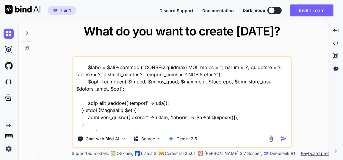
type textarea "this is my tool - "here is sql code - Affiliate Website/database.sql "CREATE DA…"
type textarea "x"
type textarea "this is my tool - "here is sql code - Affiliate Website/database.sql "CREATE DA…"
type textarea "x"
type textarea "this is my tool - "here is sql code - Affiliate Website/database.sql "CREATE DA…"
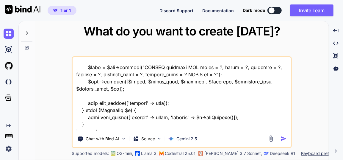
type textarea "x"
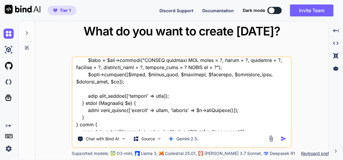
type textarea "this is my tool - "here is sql code - Affiliate Website/database.sql "CREATE DA…"
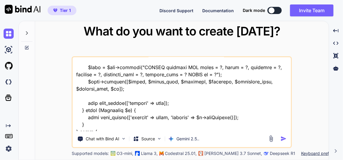
type textarea "x"
type textarea "this is my tool - "here is sql code - Affiliate Website/database.sql "CREATE DA…"
type textarea "x"
type textarea "this is my tool - "here is sql code - Affiliate Website/database.sql "CREATE DA…"
type textarea "x"
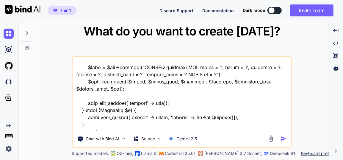
type textarea "this is my tool - "here is sql code - Affiliate Website/database.sql "CREATE DA…"
type textarea "x"
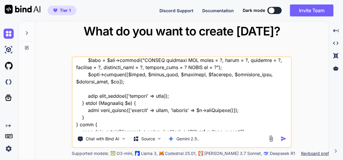
type textarea "this is my tool - "here is sql code - Affiliate Website/database.sql "CREATE DA…"
type textarea "x"
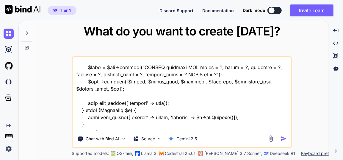
type textarea "this is my tool - "here is sql code - Affiliate Website/database.sql "CREATE DA…"
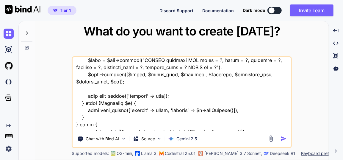
type textarea "x"
type textarea "this is my tool - "here is sql code - Affiliate Website/database.sql "CREATE DA…"
type textarea "x"
type textarea "this is my tool - "here is sql code - Affiliate Website/database.sql "CREATE DA…"
type textarea "x"
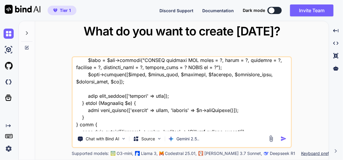
type textarea "this is my tool - "here is sql code - Affiliate Website/database.sql "CREATE DA…"
type textarea "x"
type textarea "this is my tool - "here is sql code - Affiliate Website/database.sql "CREATE DA…"
type textarea "x"
type textarea "this is my tool - "here is sql code - Affiliate Website/database.sql "CREATE DA…"
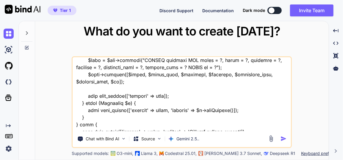
type textarea "x"
type textarea "this is my tool - "here is sql code - Affiliate Website/database.sql "CREATE DA…"
type textarea "x"
type textarea "this is my tool - "here is sql code - Affiliate Website/database.sql "CREATE DA…"
type textarea "x"
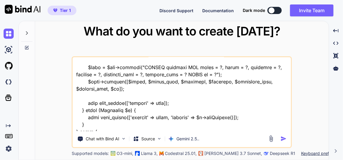
type textarea "this is my tool - "here is sql code - Affiliate Website/database.sql "CREATE DA…"
type textarea "x"
type textarea "this is my tool - "here is sql code - Affiliate Website/database.sql "CREATE DA…"
type textarea "x"
type textarea "this is my tool - "here is sql code - Affiliate Website/database.sql "CREATE DA…"
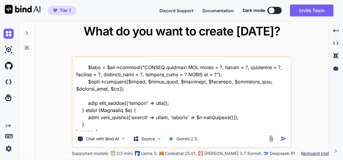
type textarea "x"
type textarea "this is my tool - "here is sql code - Affiliate Website/database.sql "CREATE DA…"
type textarea "x"
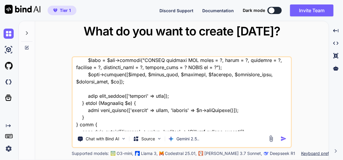
type textarea "this is my tool - "here is sql code - Affiliate Website/database.sql "CREATE DA…"
type textarea "x"
type textarea "this is my tool - "here is sql code - Affiliate Website/database.sql "CREATE DA…"
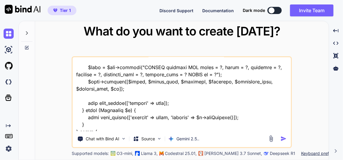
type textarea "x"
type textarea "this is my tool - "here is sql code - Affiliate Website/database.sql "CREATE DA…"
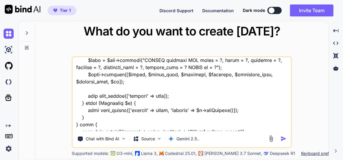
type textarea "x"
type textarea "this is my tool - "here is sql code - Affiliate Website/database.sql "CREATE DA…"
type textarea "x"
type textarea "this is my tool - "here is sql code - Affiliate Website/database.sql "CREATE DA…"
type textarea "x"
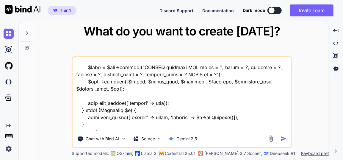
type textarea "this is my tool - "here is sql code - Affiliate Website/database.sql "CREATE DA…"
type textarea "x"
type textarea "this is my tool - "here is sql code - Affiliate Website/database.sql "CREATE DA…"
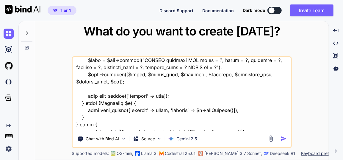
type textarea "x"
type textarea "this is my tool - "here is sql code - Affiliate Website/database.sql "CREATE DA…"
type textarea "x"
type textarea "this is my tool - "here is sql code - Affiliate Website/database.sql "CREATE DA…"
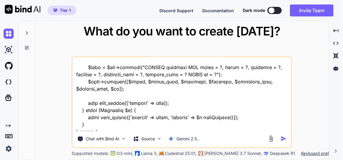
type textarea "x"
type textarea "this is my tool - "here is sql code - Affiliate Website/database.sql "CREATE DA…"
type textarea "x"
type textarea "this is my tool - "here is sql code - Affiliate Website/database.sql "CREATE DA…"
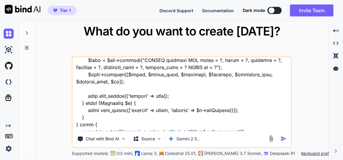
type textarea "x"
type textarea "this is my tool - "here is sql code - Affiliate Website/database.sql "CREATE DA…"
type textarea "x"
type textarea "this is my tool - "here is sql code - Affiliate Website/database.sql "CREATE DA…"
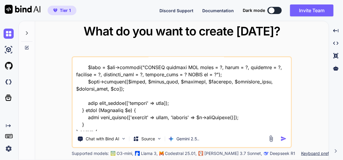
type textarea "x"
type textarea "this is my tool - "here is sql code - Affiliate Website/database.sql "CREATE DA…"
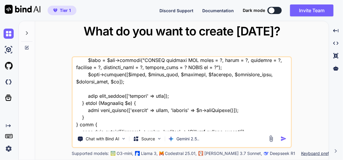
type textarea "x"
type textarea "this is my tool - "here is sql code - Affiliate Website/database.sql "CREATE DA…"
type textarea "x"
type textarea "this is my tool - "here is sql code - Affiliate Website/database.sql "CREATE DA…"
type textarea "x"
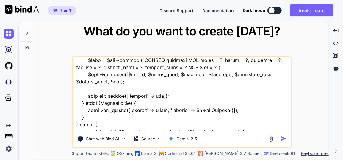
type textarea "this is my tool - "here is sql code - Affiliate Website/database.sql "CREATE DA…"
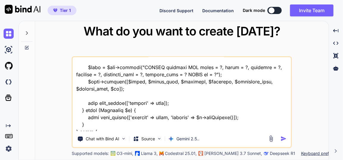
type textarea "x"
type textarea "this is my tool - "here is sql code - Affiliate Website/database.sql "CREATE DA…"
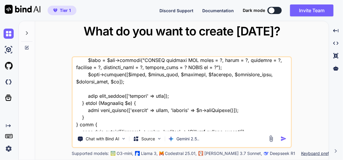
type textarea "x"
type textarea "this is my tool - "here is sql code - Affiliate Website/database.sql "CREATE DA…"
type textarea "x"
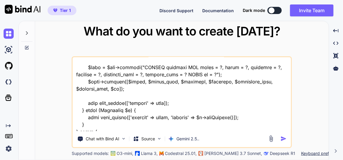
scroll to position [10717, 0]
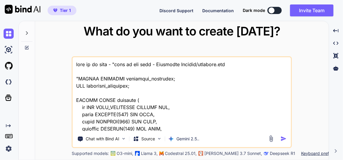
scroll to position [10724, 0]
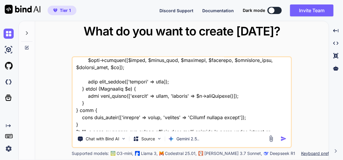
type textarea "this is my tool - "here is sql code - Affiliate Website/database.sql "CREATE DA…"
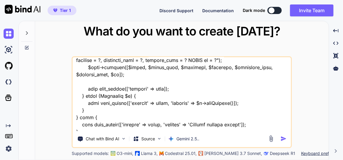
type textarea "x"
type textarea "this is my tool - "here is sql code - Affiliate Website/database.sql "CREATE DA…"
type textarea "x"
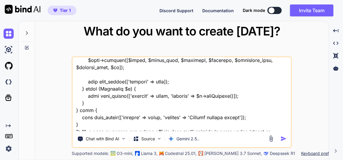
type textarea "this is my tool - "here is sql code - Affiliate Website/database.sql "CREATE DA…"
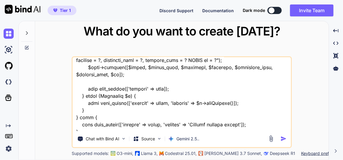
type textarea "x"
type textarea "this is my tool - "here is sql code - Affiliate Website/database.sql "CREATE DA…"
type textarea "x"
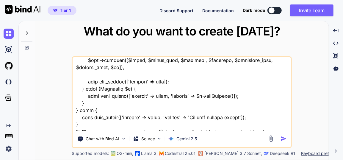
type textarea "this is my tool - "here is sql code - Affiliate Website/database.sql "CREATE DA…"
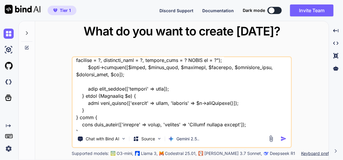
type textarea "x"
type textarea "this is my tool - "here is sql code - Affiliate Website/database.sql "CREATE DA…"
type textarea "x"
type textarea "this is my tool - "here is sql code - Affiliate Website/database.sql "CREATE DA…"
type textarea "x"
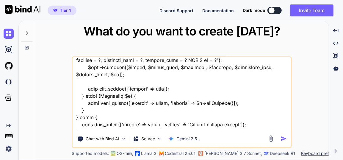
type textarea "this is my tool - "here is sql code - Affiliate Website/database.sql "CREATE DA…"
type textarea "x"
type textarea "this is my tool - "here is sql code - Affiliate Website/database.sql "CREATE DA…"
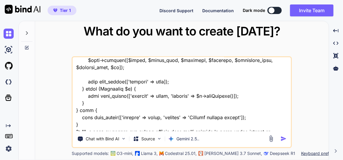
type textarea "x"
type textarea "this is my tool - "here is sql code - Affiliate Website/database.sql "CREATE DA…"
type textarea "x"
type textarea "this is my tool - "here is sql code - Affiliate Website/database.sql "CREATE DA…"
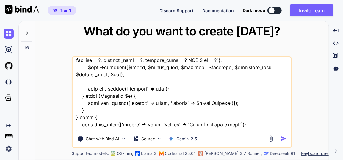
type textarea "x"
type textarea "this is my tool - "here is sql code - Affiliate Website/database.sql "CREATE DA…"
type textarea "x"
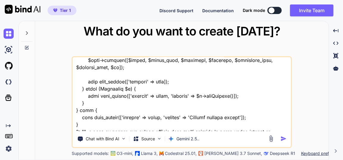
type textarea "this is my tool - "here is sql code - Affiliate Website/database.sql "CREATE DA…"
type textarea "x"
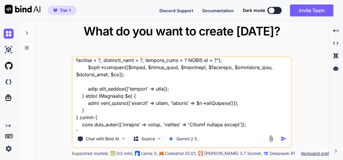
type textarea "this is my tool - "here is sql code - Affiliate Website/database.sql "CREATE DA…"
type textarea "x"
type textarea "this is my tool - "here is sql code - Affiliate Website/database.sql "CREATE DA…"
type textarea "x"
type textarea "this is my tool - "here is sql code - Affiliate Website/database.sql "CREATE DA…"
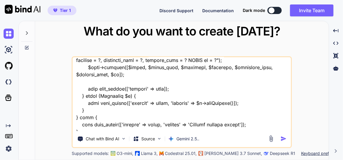
type textarea "x"
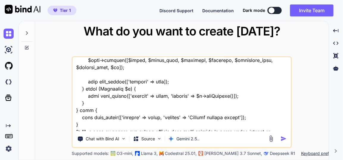
type textarea "this is my tool - "here is sql code - Affiliate Website/database.sql "CREATE DA…"
type textarea "x"
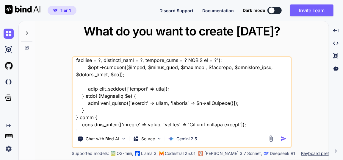
type textarea "this is my tool - "here is sql code - Affiliate Website/database.sql "CREATE DA…"
type textarea "x"
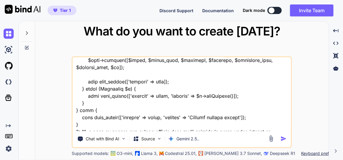
type textarea "this is my tool - "here is sql code - Affiliate Website/database.sql "CREATE DA…"
type textarea "x"
type textarea "this is my tool - "here is sql code - Affiliate Website/database.sql "CREATE DA…"
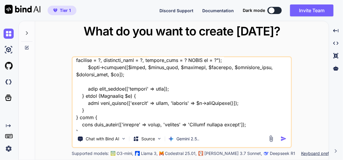
type textarea "x"
type textarea "this is my tool - "here is sql code - Affiliate Website/database.sql "CREATE DA…"
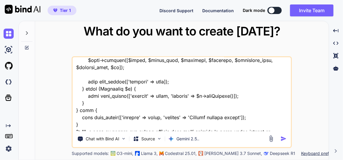
type textarea "x"
type textarea "this is my tool - "here is sql code - Affiliate Website/database.sql "CREATE DA…"
type textarea "x"
type textarea "this is my tool - "here is sql code - Affiliate Website/database.sql "CREATE DA…"
type textarea "x"
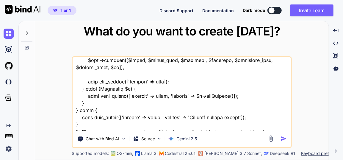
type textarea "this is my tool - "here is sql code - Affiliate Website/database.sql "CREATE DA…"
type textarea "x"
type textarea "this is my tool - "here is sql code - Affiliate Website/database.sql "CREATE DA…"
type textarea "x"
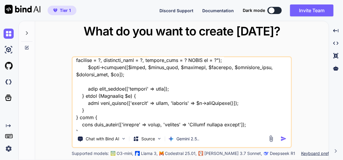
type textarea "this is my tool - "here is sql code - Affiliate Website/database.sql "CREATE DA…"
type textarea "x"
type textarea "this is my tool - "here is sql code - Affiliate Website/database.sql "CREATE DA…"
type textarea "x"
type textarea "this is my tool - "here is sql code - Affiliate Website/database.sql "CREATE DA…"
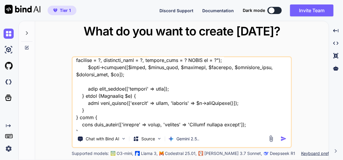
type textarea "x"
type textarea "this is my tool - "here is sql code - Affiliate Website/database.sql "CREATE DA…"
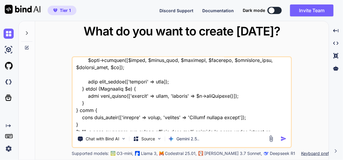
type textarea "x"
type textarea "this is my tool - "here is sql code - Affiliate Website/database.sql "CREATE DA…"
type textarea "x"
type textarea "this is my tool - "here is sql code - Affiliate Website/database.sql "CREATE DA…"
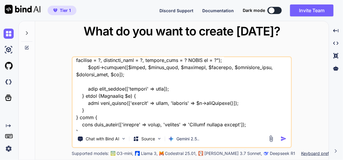
type textarea "x"
type textarea "this is my tool - "here is sql code - Affiliate Website/database.sql "CREATE DA…"
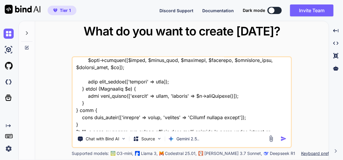
type textarea "x"
type textarea "this is my tool - "here is sql code - Affiliate Website/database.sql "CREATE DA…"
type textarea "x"
type textarea "this is my tool - "here is sql code - Affiliate Website/database.sql "CREATE DA…"
type textarea "x"
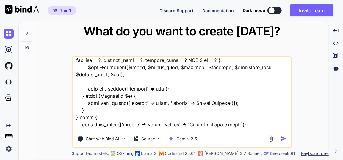
type textarea "this is my tool - "here is sql code - Affiliate Website/database.sql "CREATE DA…"
type textarea "x"
type textarea "this is my tool - "here is sql code - Affiliate Website/database.sql "CREATE DA…"
type textarea "x"
type textarea "this is my tool - "here is sql code - Affiliate Website/database.sql "CREATE DA…"
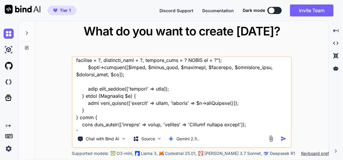
type textarea "x"
type textarea "this is my tool - "here is sql code - Affiliate Website/database.sql "CREATE DA…"
type textarea "x"
type textarea "this is my tool - "here is sql code - Affiliate Website/database.sql "CREATE DA…"
type textarea "x"
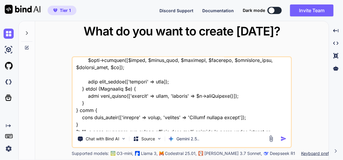
type textarea "this is my tool - "here is sql code - Affiliate Website/database.sql "CREATE DA…"
type textarea "x"
type textarea "this is my tool - "here is sql code - Affiliate Website/database.sql "CREATE DA…"
type textarea "x"
type textarea "this is my tool - "here is sql code - Affiliate Website/database.sql "CREATE DA…"
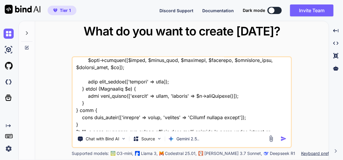
type textarea "x"
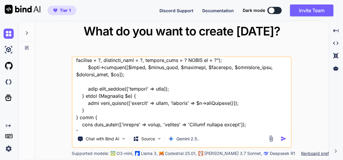
type textarea "this is my tool - "here is sql code - Affiliate Website/database.sql "CREATE DA…"
type textarea "x"
type textarea "this is my tool - "here is sql code - Affiliate Website/database.sql "CREATE DA…"
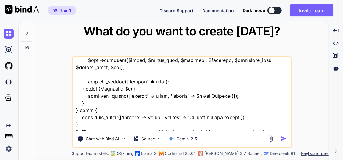
type textarea "x"
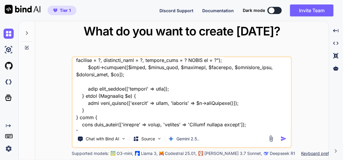
type textarea "this is my tool - "here is sql code - Affiliate Website/database.sql "CREATE DA…"
type textarea "x"
type textarea "this is my tool - "here is sql code - Affiliate Website/database.sql "CREATE DA…"
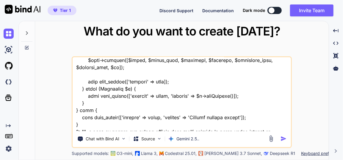
type textarea "x"
type textarea "this is my tool - "here is sql code - Affiliate Website/database.sql "CREATE DA…"
type textarea "x"
type textarea "this is my tool - "here is sql code - Affiliate Website/database.sql "CREATE DA…"
type textarea "x"
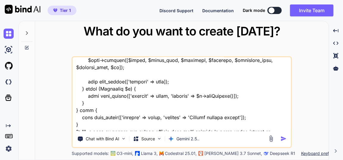
type textarea "this is my tool - "here is sql code - Affiliate Website/database.sql "CREATE DA…"
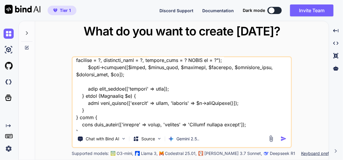
type textarea "x"
type textarea "this is my tool - "here is sql code - Affiliate Website/database.sql "CREATE DA…"
type textarea "x"
type textarea "this is my tool - "here is sql code - Affiliate Website/database.sql "CREATE DA…"
type textarea "x"
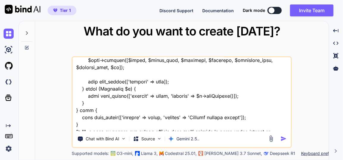
type textarea "this is my tool - "here is sql code - Affiliate Website/database.sql "CREATE DA…"
type textarea "x"
type textarea "this is my tool - "here is sql code - Affiliate Website/database.sql "CREATE DA…"
type textarea "x"
type textarea "this is my tool - "here is sql code - Affiliate Website/database.sql "CREATE DA…"
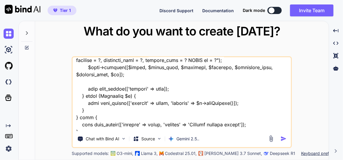
type textarea "x"
type textarea "this is my tool - "here is sql code - Affiliate Website/database.sql "CREATE DA…"
type textarea "x"
type textarea "this is my tool - "here is sql code - Affiliate Website/database.sql "CREATE DA…"
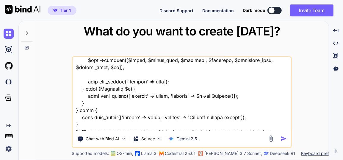
type textarea "x"
type textarea "this is my tool - "here is sql code - Affiliate Website/database.sql "CREATE DA…"
type textarea "x"
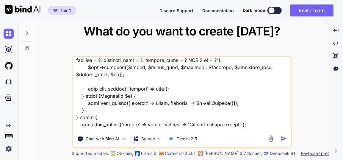
type textarea "this is my tool - "here is sql code - Affiliate Website/database.sql "CREATE DA…"
type textarea "x"
type textarea "this is my tool - "here is sql code - Affiliate Website/database.sql "CREATE DA…"
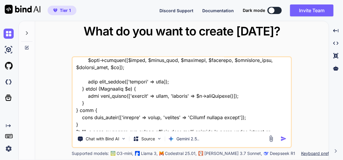
type textarea "x"
type textarea "this is my tool - "here is sql code - Affiliate Website/database.sql "CREATE DA…"
type textarea "x"
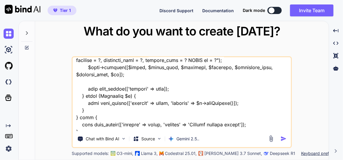
type textarea "this is my tool - "here is sql code - Affiliate Website/database.sql "CREATE DA…"
type textarea "x"
type textarea "this is my tool - "here is sql code - Affiliate Website/database.sql "CREATE DA…"
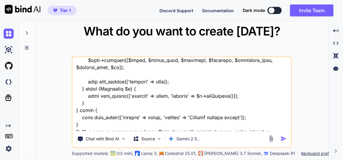
type textarea "x"
type textarea "this is my tool - "here is sql code - Affiliate Website/database.sql "CREATE DA…"
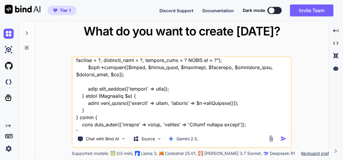
type textarea "x"
type textarea "this is my tool - "here is sql code - Affiliate Website/database.sql "CREATE DA…"
type textarea "x"
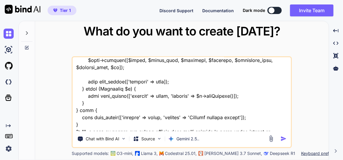
type textarea "this is my tool - "here is sql code - Affiliate Website/database.sql "CREATE DA…"
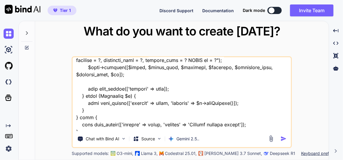
type textarea "x"
type textarea "this is my tool - "here is sql code - Affiliate Website/database.sql "CREATE DA…"
type textarea "x"
type textarea "this is my tool - "here is sql code - Affiliate Website/database.sql "CREATE DA…"
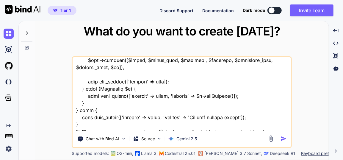
type textarea "x"
type textarea "this is my tool - "here is sql code - Affiliate Website/database.sql "CREATE DA…"
type textarea "x"
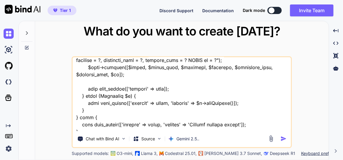
type textarea "this is my tool - "here is sql code - Affiliate Website/database.sql "CREATE DA…"
type textarea "x"
type textarea "this is my tool - "here is sql code - Affiliate Website/database.sql "CREATE DA…"
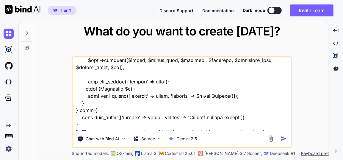
type textarea "x"
type textarea "this is my tool - "here is sql code - Affiliate Website/database.sql "CREATE DA…"
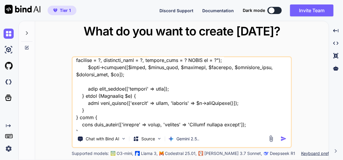
type textarea "x"
type textarea "this is my tool - "here is sql code - Affiliate Website/database.sql "CREATE DA…"
type textarea "x"
type textarea "this is my tool - "here is sql code - Affiliate Website/database.sql "CREATE DA…"
type textarea "x"
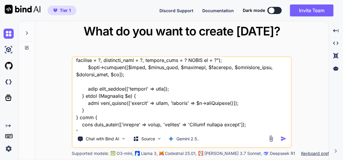
type textarea "this is my tool - "here is sql code - Affiliate Website/database.sql "CREATE DA…"
type textarea "x"
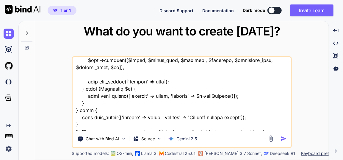
type textarea "this is my tool - "here is sql code - Affiliate Website/database.sql "CREATE DA…"
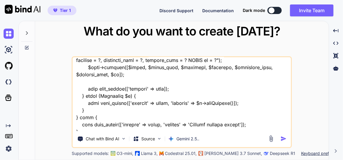
type textarea "x"
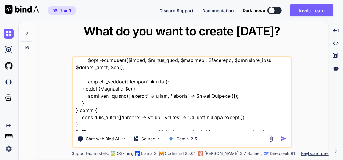
type textarea "this is my tool - "here is sql code - Affiliate Website/database.sql "CREATE DA…"
type textarea "x"
type textarea "this is my tool - "here is sql code - Affiliate Website/database.sql "CREATE DA…"
type textarea "x"
type textarea "this is my tool - "here is sql code - Affiliate Website/database.sql "CREATE DA…"
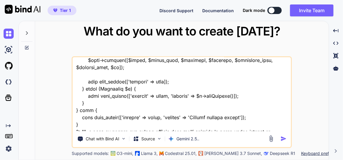
type textarea "x"
type textarea "this is my tool - "here is sql code - Affiliate Website/database.sql "CREATE DA…"
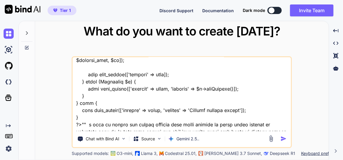
type textarea "x"
type textarea "this is my tool - "here is sql code - Affiliate Website/database.sql "CREATE DA…"
type textarea "x"
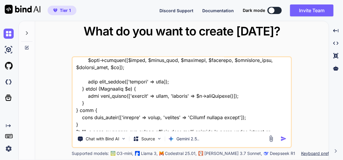
type textarea "this is my tool - "here is sql code - Affiliate Website/database.sql "CREATE DA…"
type textarea "x"
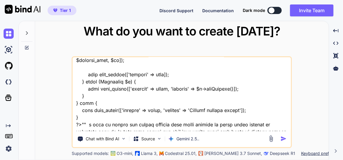
type textarea "this is my tool - "here is sql code - Affiliate Website/database.sql "CREATE DA…"
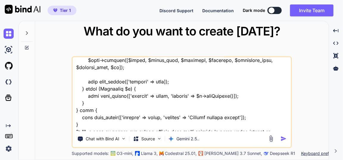
type textarea "x"
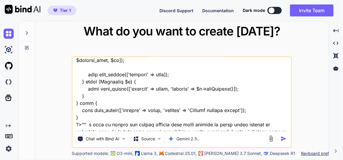
type textarea "this is my tool - "here is sql code - Affiliate Website/database.sql "CREATE DA…"
type textarea "x"
type textarea "this is my tool - "here is sql code - Affiliate Website/database.sql "CREATE DA…"
type textarea "x"
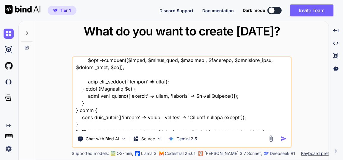
type textarea "this is my tool - "here is sql code - Affiliate Website/database.sql "CREATE DA…"
type textarea "x"
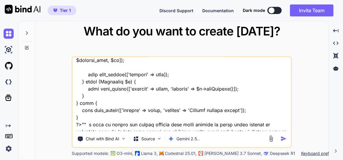
type textarea "this is my tool - "here is sql code - Affiliate Website/database.sql "CREATE DA…"
type textarea "x"
type textarea "this is my tool - "here is sql code - Affiliate Website/database.sql "CREATE DA…"
type textarea "x"
type textarea "this is my tool - "here is sql code - Affiliate Website/database.sql "CREATE DA…"
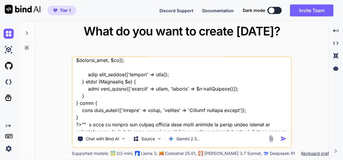
type textarea "x"
type textarea "this is my tool - "here is sql code - Affiliate Website/database.sql "CREATE DA…"
type textarea "x"
type textarea "this is my tool - "here is sql code - Affiliate Website/database.sql "CREATE DA…"
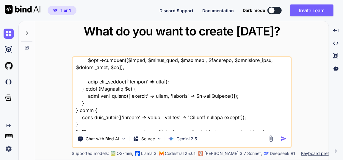
type textarea "x"
type textarea "this is my tool - "here is sql code - Affiliate Website/database.sql "CREATE DA…"
type textarea "x"
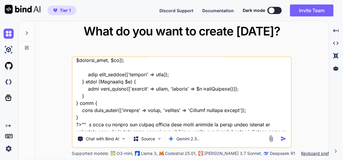
type textarea "this is my tool - "here is sql code - Affiliate Website/database.sql "CREATE DA…"
type textarea "x"
type textarea "this is my tool - "here is sql code - Affiliate Website/database.sql "CREATE DA…"
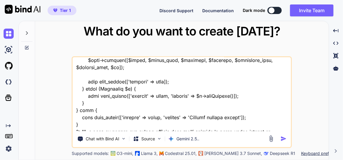
type textarea "x"
type textarea "this is my tool - "here is sql code - Affiliate Website/database.sql "CREATE DA…"
type textarea "x"
type textarea "this is my tool - "here is sql code - Affiliate Website/database.sql "CREATE DA…"
type textarea "x"
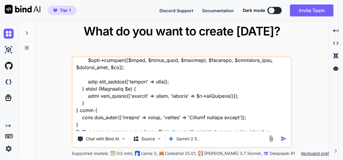
type textarea "this is my tool - "here is sql code - Affiliate Website/database.sql "CREATE DA…"
type textarea "x"
type textarea "this is my tool - "here is sql code - Affiliate Website/database.sql "CREATE DA…"
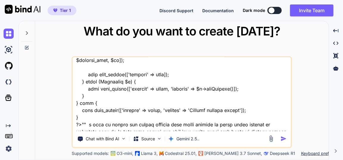
type textarea "x"
type textarea "this is my tool - "here is sql code - Affiliate Website/database.sql "CREATE DA…"
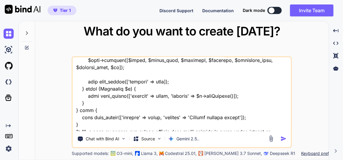
type textarea "x"
type textarea "this is my tool - "here is sql code - Affiliate Website/database.sql "CREATE DA…"
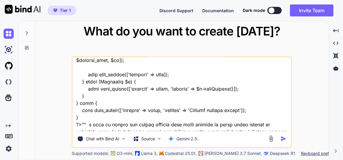
type textarea "x"
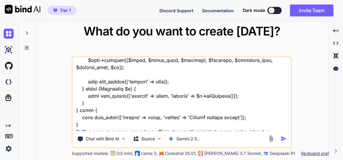
type textarea "this is my tool - "here is sql code - Affiliate Website/database.sql "CREATE DA…"
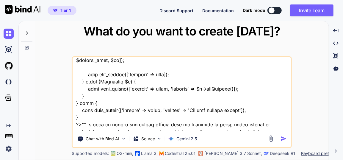
type textarea "x"
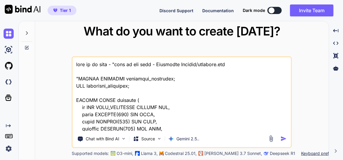
scroll to position [10739, 0]
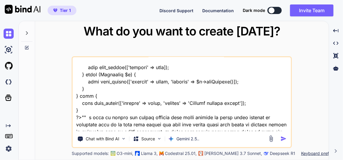
type textarea "this is my tool - "here is sql code - Affiliate Website/database.sql "CREATE DA…"
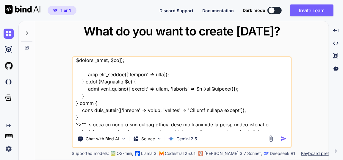
type textarea "x"
type textarea "this is my tool - "here is sql code - Affiliate Website/database.sql "CREATE DA…"
type textarea "x"
type textarea "this is my tool - "here is sql code - Affiliate Website/database.sql "CREATE DA…"
type textarea "x"
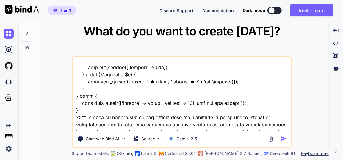
type textarea "this is my tool - "here is sql code - Affiliate Website/database.sql "CREATE DA…"
type textarea "x"
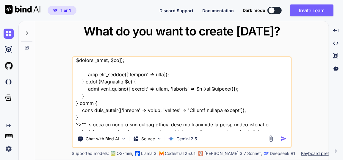
type textarea "this is my tool - "here is sql code - Affiliate Website/database.sql "CREATE DA…"
type textarea "x"
type textarea "this is my tool - "here is sql code - Affiliate Website/database.sql "CREATE DA…"
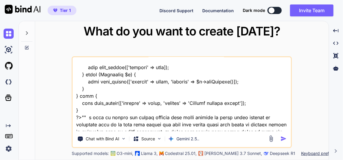
type textarea "x"
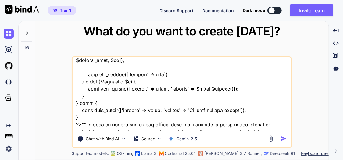
type textarea "this is my tool - "here is sql code - Affiliate Website/database.sql "CREATE DA…"
type textarea "x"
type textarea "this is my tool - "here is sql code - Affiliate Website/database.sql "CREATE DA…"
type textarea "x"
type textarea "this is my tool - "here is sql code - Affiliate Website/database.sql "CREATE DA…"
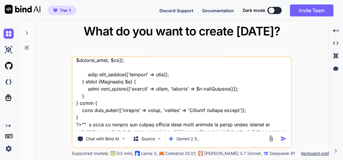
type textarea "x"
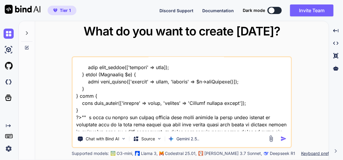
type textarea "this is my tool - "here is sql code - Affiliate Website/database.sql "CREATE DA…"
type textarea "x"
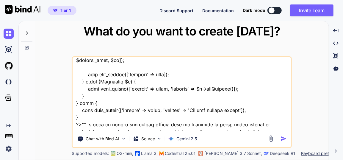
type textarea "this is my tool - "here is sql code - Affiliate Website/database.sql "CREATE DA…"
type textarea "x"
type textarea "this is my tool - "here is sql code - Affiliate Website/database.sql "CREATE DA…"
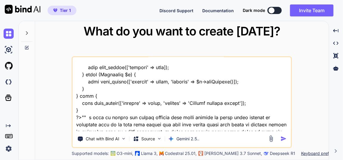
type textarea "x"
type textarea "this is my tool - "here is sql code - Affiliate Website/database.sql "CREATE DA…"
type textarea "x"
type textarea "this is my tool - "here is sql code - Affiliate Website/database.sql "CREATE DA…"
type textarea "x"
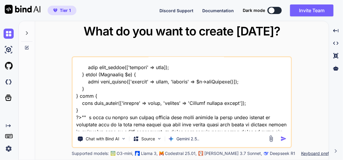
scroll to position [10746, 0]
type textarea "this is my tool - "here is sql code - Affiliate Website/database.sql "CREATE DA…"
type textarea "x"
type textarea "this is my tool - "here is sql code - Affiliate Website/database.sql "CREATE DA…"
type textarea "x"
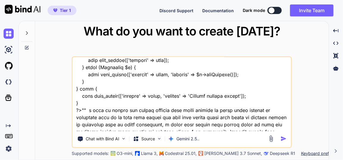
type textarea "this is my tool - "here is sql code - Affiliate Website/database.sql "CREATE DA…"
type textarea "x"
type textarea "this is my tool - "here is sql code - Affiliate Website/database.sql "CREATE DA…"
type textarea "x"
type textarea "this is my tool - "here is sql code - Affiliate Website/database.sql "CREATE DA…"
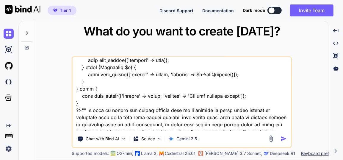
type textarea "x"
type textarea "this is my tool - "here is sql code - Affiliate Website/database.sql "CREATE DA…"
type textarea "x"
type textarea "this is my tool - "here is sql code - Affiliate Website/database.sql "CREATE DA…"
type textarea "x"
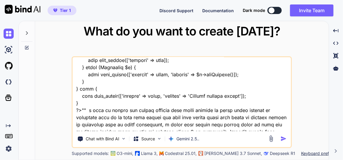
type textarea "this is my tool - "here is sql code - Affiliate Website/database.sql "CREATE DA…"
type textarea "x"
type textarea "this is my tool - "here is sql code - Affiliate Website/database.sql "CREATE DA…"
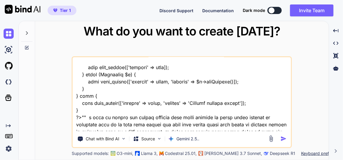
type textarea "x"
type textarea "this is my tool - "here is sql code - Affiliate Website/database.sql "CREATE DA…"
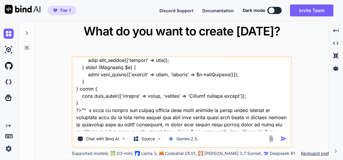
type textarea "x"
type textarea "this is my tool - "here is sql code - Affiliate Website/database.sql "CREATE DA…"
click at [283, 136] on img "button" at bounding box center [284, 138] width 6 height 6
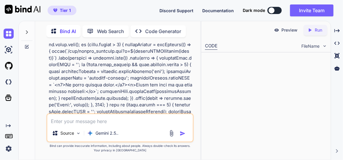
scroll to position [4451, 0]
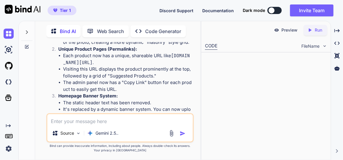
type textarea "x"
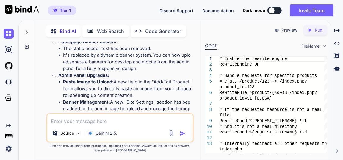
scroll to position [4532, 0]
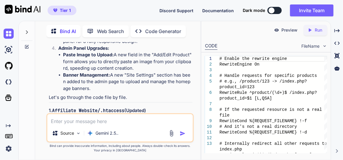
click at [177, 127] on img at bounding box center [177, 129] width 5 height 5
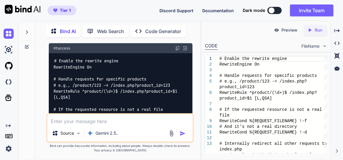
scroll to position [4613, 0]
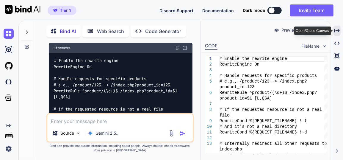
click at [339, 31] on icon "Created with Pixso." at bounding box center [337, 30] width 5 height 5
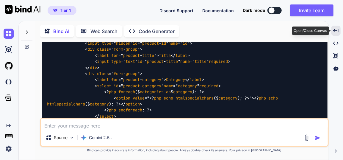
scroll to position [2415, 0]
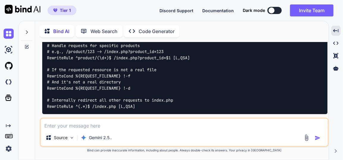
click at [312, 139] on img at bounding box center [313, 141] width 5 height 5
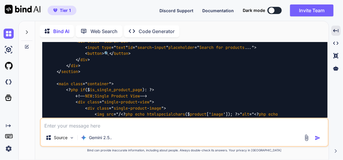
scroll to position [3417, 0]
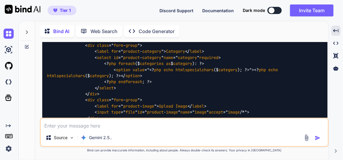
scroll to position [4608, 0]
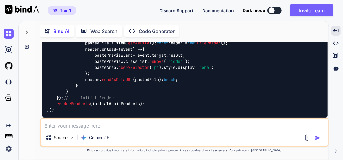
scroll to position [5583, 0]
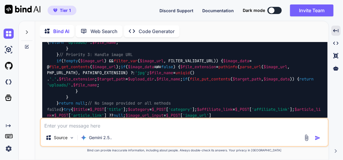
scroll to position [6801, 0]
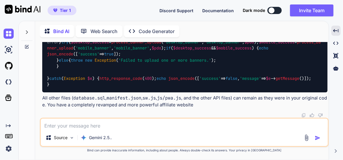
scroll to position [7532, 0]
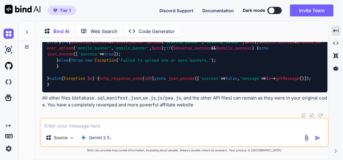
drag, startPoint x: 108, startPoint y: 65, endPoint x: 158, endPoint y: 63, distance: 50.1
copy code "update_settings.php"
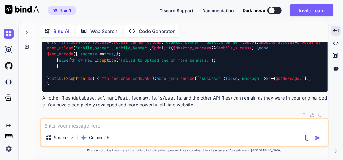
click at [106, 124] on textarea at bounding box center [184, 124] width 287 height 11
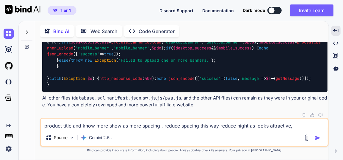
drag, startPoint x: 73, startPoint y: 127, endPoint x: 315, endPoint y: 121, distance: 241.9
click at [315, 121] on textarea "product title and know more show as more spacing , reduce spacing this way redu…" at bounding box center [184, 124] width 287 height 11
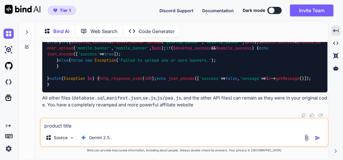
click at [45, 126] on textarea "product title" at bounding box center [184, 124] width 287 height 11
click at [113, 127] on textarea "at right side of product title" at bounding box center [184, 124] width 287 height 11
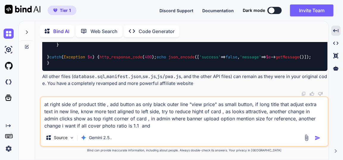
click at [66, 126] on textarea "at right side of product title , add button as only black outer line "view pric…" at bounding box center [184, 113] width 287 height 32
click at [144, 128] on textarea "at right side of product title , add button as only black outer line "view pric…" at bounding box center [184, 113] width 287 height 32
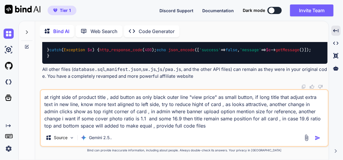
type textarea "at right side of product title , add button as only black outer line "view pric…"
click at [320, 138] on img "button" at bounding box center [318, 138] width 6 height 6
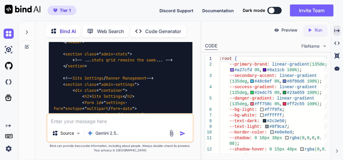
scroll to position [14805, 0]
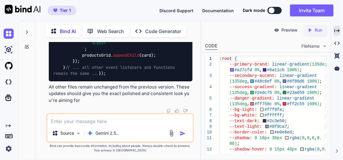
scroll to position [16375, 0]
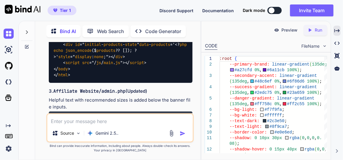
scroll to position [14548, 0]
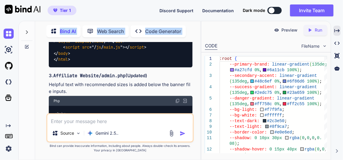
drag, startPoint x: 77, startPoint y: 99, endPoint x: 54, endPoint y: 79, distance: 30.4
click at [29, 121] on div "Bind AI Web Search Created with Pixso. Code Generator You Bind AI Of course! I'…" at bounding box center [110, 89] width 182 height 139
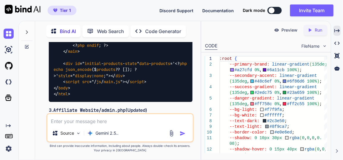
scroll to position [14548, 0]
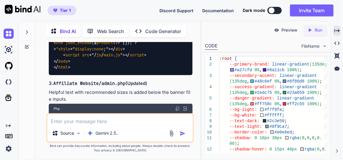
drag, startPoint x: 75, startPoint y: 103, endPoint x: 97, endPoint y: 105, distance: 21.5
click at [50, 93] on div "You Bind AI Of course! I've understood your request to overhaul the affiliate w…" at bounding box center [121, 77] width 146 height 71
drag, startPoint x: 78, startPoint y: 100, endPoint x: 47, endPoint y: 49, distance: 60.1
click at [47, 49] on div "You Bind AI Of course! I've understood your request to overhaul the affiliate w…" at bounding box center [119, 101] width 147 height 118
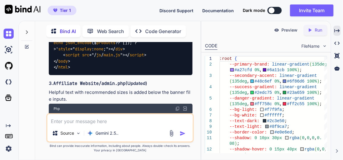
copy p "at right side of product title , add button as only black outer line "view pric…"
click at [11, 33] on img at bounding box center [9, 34] width 10 height 10
click at [4, 35] on img at bounding box center [9, 34] width 10 height 10
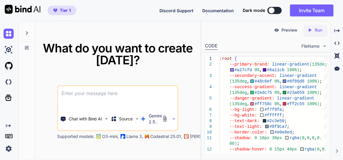
click at [112, 101] on textarea at bounding box center [117, 97] width 119 height 22
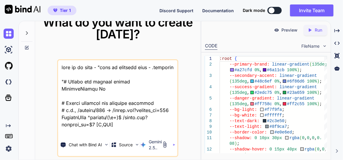
scroll to position [14454, 0]
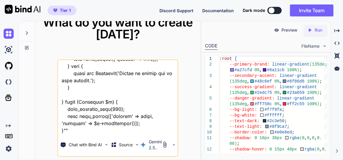
paste textarea "at right side of product title , add button as only black outer line "view pric…"
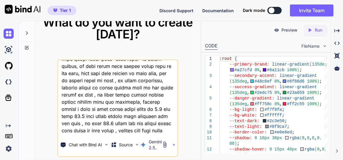
scroll to position [14533, 0]
click at [341, 29] on div "What do you want to create today? Chat with Bind AI Source Gemini 2.5.. Support…" at bounding box center [180, 90] width 325 height 139
click at [338, 29] on icon "Created with Pixso." at bounding box center [337, 30] width 5 height 5
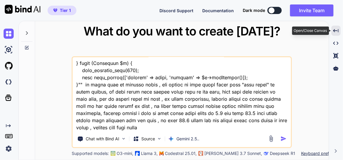
scroll to position [10990, 0]
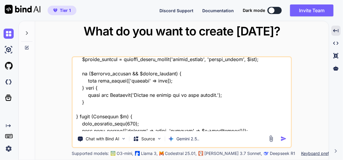
drag, startPoint x: 150, startPoint y: 83, endPoint x: 174, endPoint y: 83, distance: 23.5
click at [174, 83] on textarea at bounding box center [182, 94] width 219 height 74
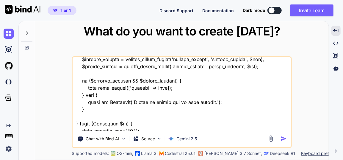
scroll to position [10983, 0]
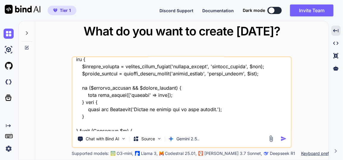
click at [87, 91] on textarea at bounding box center [182, 94] width 219 height 74
paste textarea "dd buttona"
click at [176, 92] on textarea at bounding box center [182, 94] width 219 height 74
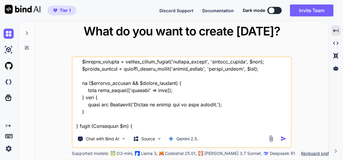
scroll to position [10989, 0]
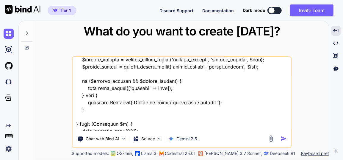
click at [146, 91] on textarea at bounding box center [182, 94] width 219 height 74
drag, startPoint x: 214, startPoint y: 94, endPoint x: 237, endPoint y: 90, distance: 23.0
click at [214, 93] on textarea at bounding box center [182, 94] width 219 height 74
click at [145, 100] on textarea at bounding box center [182, 94] width 219 height 74
click at [165, 99] on textarea at bounding box center [182, 94] width 219 height 74
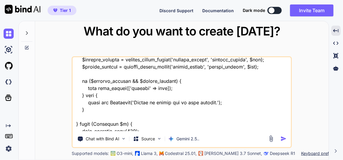
drag, startPoint x: 168, startPoint y: 100, endPoint x: 221, endPoint y: 92, distance: 53.6
click at [169, 99] on textarea at bounding box center [182, 94] width 219 height 74
click at [149, 105] on textarea at bounding box center [182, 94] width 219 height 74
click at [265, 100] on textarea at bounding box center [182, 94] width 219 height 74
click at [150, 121] on textarea at bounding box center [182, 94] width 219 height 74
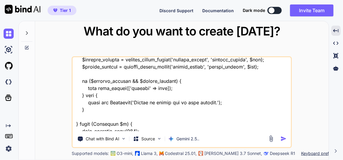
click at [102, 127] on textarea at bounding box center [182, 94] width 219 height 74
type textarea "this is my tool - "here is htaccess code - .htaccess "# Enable the rewrite engi…"
click at [283, 138] on img "button" at bounding box center [284, 138] width 6 height 6
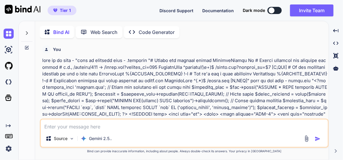
scroll to position [2, 0]
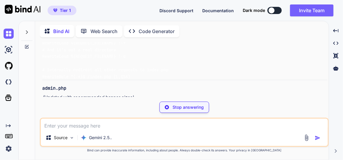
scroll to position [2572, 0]
type textarea "x"
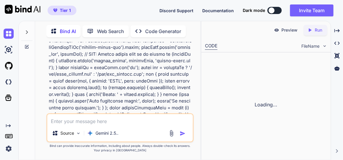
scroll to position [4991, 0]
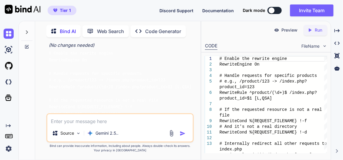
click at [341, 32] on div "Bind AI Web Search Created with Pixso. Code Generator You Bind AI Of course! I'…" at bounding box center [180, 90] width 325 height 139
click at [338, 31] on icon at bounding box center [337, 30] width 5 height 3
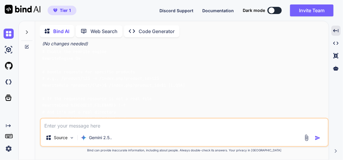
scroll to position [2572, 0]
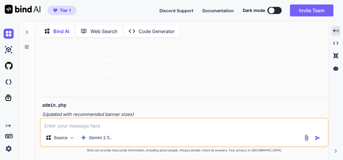
click at [152, 57] on pre "# Enable the rewrite engine RewriteEngine On # Handle requests for specific pro…" at bounding box center [185, 50] width 286 height 94
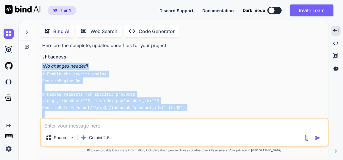
scroll to position [2467, 0]
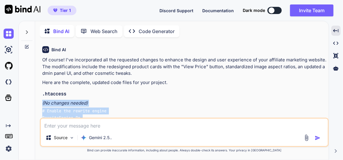
drag, startPoint x: 151, startPoint y: 57, endPoint x: 38, endPoint y: 74, distance: 115.1
click at [38, 74] on div "Bind AI Web Search Created with Pixso. Code Generator You Bind AI Of course! I'…" at bounding box center [182, 91] width 294 height 137
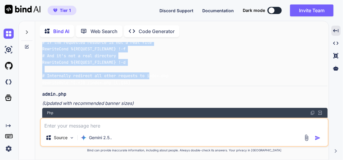
scroll to position [2602, 0]
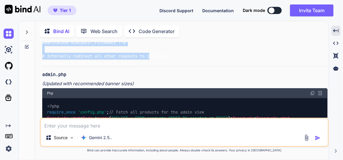
click at [313, 91] on img at bounding box center [313, 93] width 5 height 5
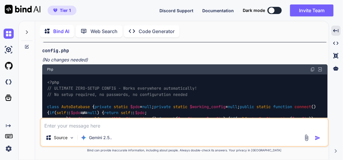
scroll to position [3523, 0]
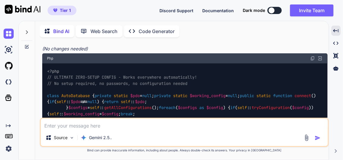
click at [313, 61] on img at bounding box center [313, 58] width 5 height 5
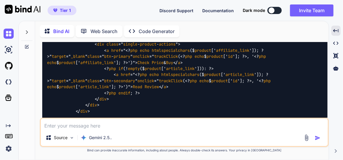
scroll to position [4741, 0]
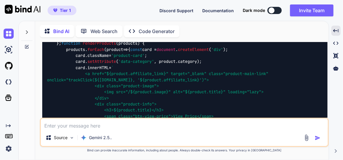
scroll to position [5905, 0]
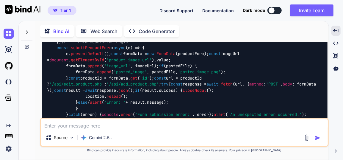
scroll to position [6311, 0]
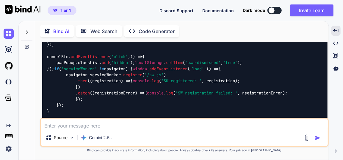
scroll to position [7042, 0]
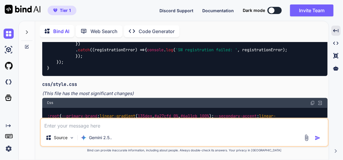
drag, startPoint x: 313, startPoint y: 72, endPoint x: 309, endPoint y: 73, distance: 4.6
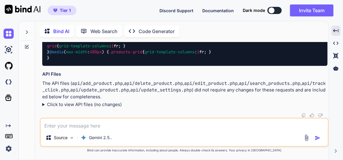
scroll to position [8585, 0]
click at [103, 123] on textarea at bounding box center [184, 124] width 287 height 11
type textarea "regenerate every code"
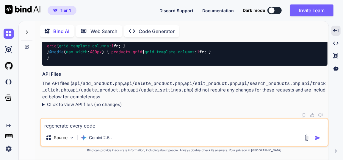
click at [319, 139] on img "button" at bounding box center [318, 138] width 6 height 6
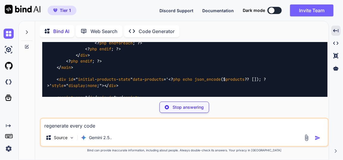
scroll to position [10304, 0]
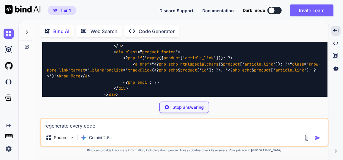
click at [196, 107] on p "Stop answering" at bounding box center [188, 107] width 31 height 6
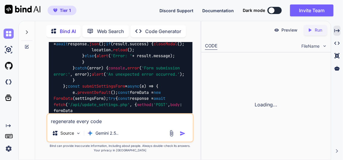
scroll to position [14797, 0]
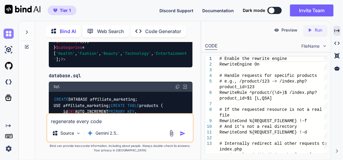
click at [11, 35] on img at bounding box center [9, 34] width 10 height 10
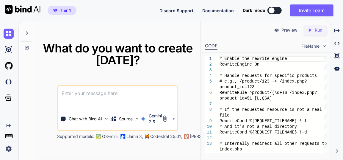
click at [124, 92] on textarea at bounding box center [117, 97] width 119 height 22
paste textarea "here is htaccess code - .htaccess "# Enable the rewrite engine RewriteEngine On…"
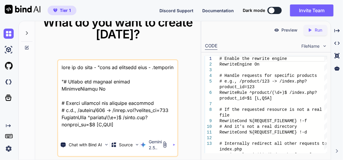
scroll to position [14454, 0]
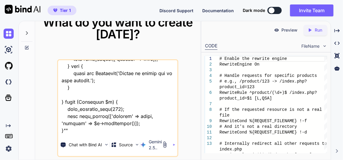
click at [83, 134] on div "Chat with Bind AI Source Gemini 2.5.." at bounding box center [117, 108] width 121 height 98
click at [84, 132] on textarea at bounding box center [117, 97] width 119 height 74
click at [86, 132] on textarea at bounding box center [117, 97] width 119 height 74
paste textarea "i want to add a button "view price" as side by side product title this button r…"
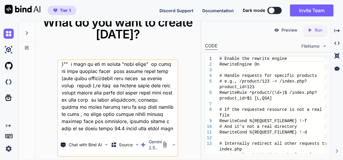
scroll to position [14533, 0]
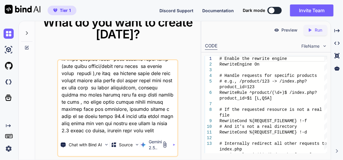
type textarea "this is my tool - "here is htaccess code - .htaccess "# Enable the rewrite engi…"
click at [174, 145] on img "button" at bounding box center [174, 145] width 2 height 2
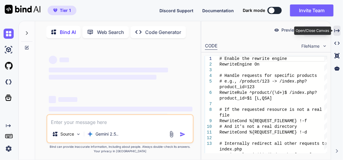
click at [339, 33] on icon "Created with Pixso." at bounding box center [337, 30] width 5 height 5
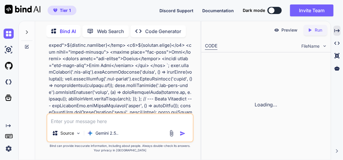
scroll to position [4866, 0]
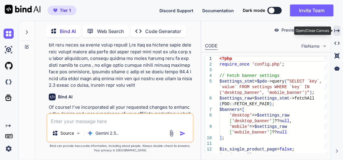
click at [339, 34] on div "Created with Pixso." at bounding box center [337, 31] width 7 height 10
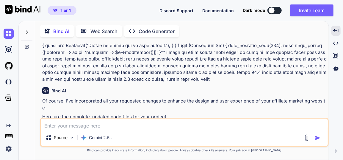
scroll to position [2453, 0]
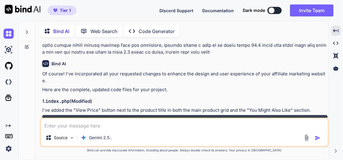
click at [313, 118] on img at bounding box center [313, 120] width 5 height 5
click at [314, 118] on img at bounding box center [313, 120] width 5 height 5
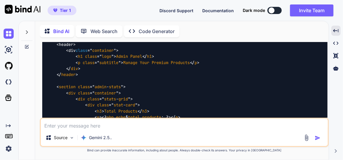
scroll to position [3644, 0]
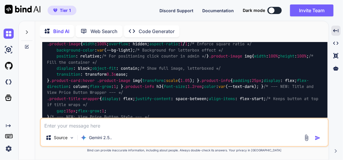
scroll to position [4619, 0]
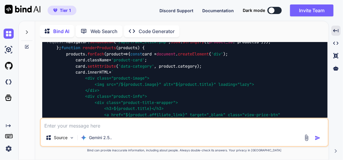
scroll to position [6135, 0]
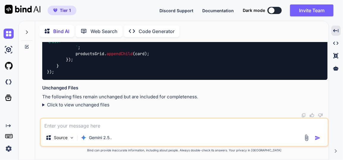
scroll to position [7380, 0]
click at [111, 125] on textarea at bounding box center [184, 124] width 287 height 11
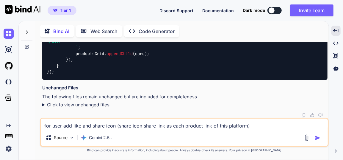
click at [254, 126] on textarea "for user add like and share icon (share icon share link as each product link of…" at bounding box center [184, 124] width 287 height 11
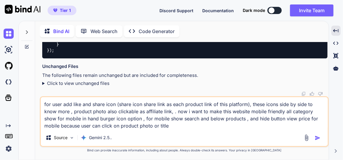
click at [161, 128] on textarea "for user add like and share icon (share icon share link as each product link of…" at bounding box center [184, 113] width 287 height 32
type textarea "for user add like and share icon (share icon share link as each product link of…"
click at [317, 137] on img "button" at bounding box center [318, 138] width 6 height 6
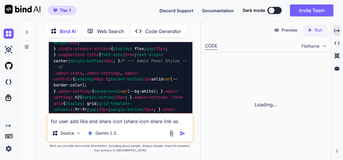
scroll to position [12265, 0]
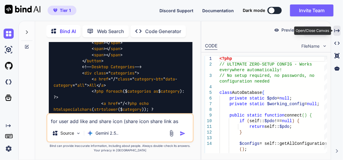
click at [339, 28] on icon "Created with Pixso." at bounding box center [337, 30] width 5 height 5
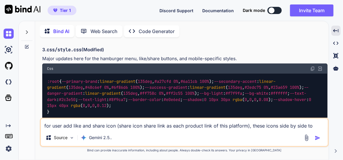
scroll to position [8289, 0]
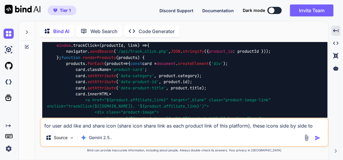
scroll to position [9344, 0]
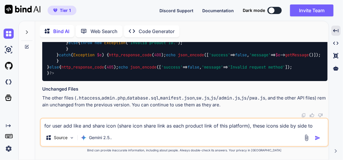
scroll to position [10725, 0]
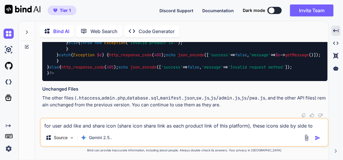
drag, startPoint x: 58, startPoint y: 65, endPoint x: 101, endPoint y: 60, distance: 42.6
copy code "like_product.php"
click at [313, 2] on img at bounding box center [313, -1] width 5 height 5
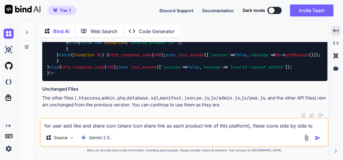
scroll to position [13363, 0]
click at [116, 128] on textarea "for user add like and share icon (share icon share link as each product link of…" at bounding box center [184, 124] width 287 height 11
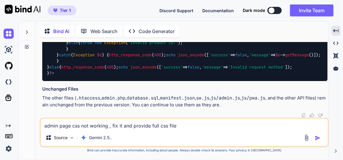
type textarea "admin page css not working , fix it and provide full css file"
click at [319, 135] on img "button" at bounding box center [318, 138] width 6 height 6
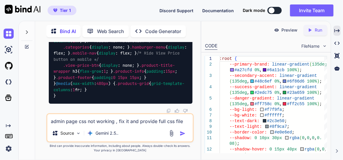
scroll to position [19256, 0]
click at [99, 120] on textarea "admin page css not working , fix it and provide full css file" at bounding box center [120, 119] width 146 height 11
click at [96, 120] on textarea "when open product then" at bounding box center [120, 119] width 146 height 11
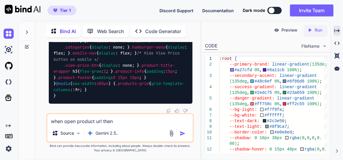
click at [124, 121] on textarea "when open product url then" at bounding box center [120, 119] width 146 height 11
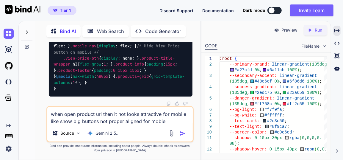
click at [96, 114] on textarea "when open product url then it not looks attractive for mobile like show big but…" at bounding box center [120, 116] width 146 height 18
click at [185, 123] on textarea "when open product single url then it not looks attractive for mobile like show …" at bounding box center [120, 116] width 146 height 18
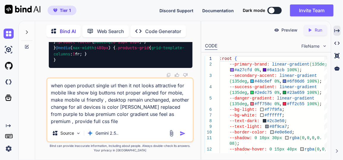
type textarea "when open product single url then it not looks attractive for mobile like show …"
click at [182, 132] on img "button" at bounding box center [183, 133] width 6 height 6
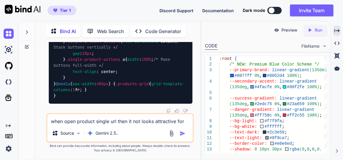
scroll to position [21598, 0]
click at [94, 120] on textarea "when open product single url then it not looks attractive for mobile like show …" at bounding box center [120, 119] width 146 height 11
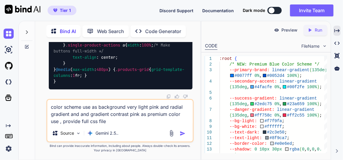
type textarea "color scheme use as background very light pink and radial gradient and and grad…"
click at [183, 131] on img "button" at bounding box center [183, 133] width 6 height 6
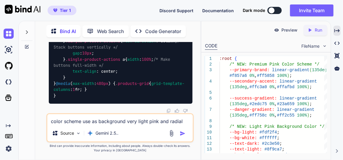
scroll to position [23984, 0]
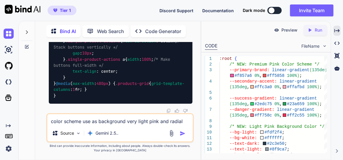
click at [105, 124] on textarea "color scheme use as background very light pink and radial gradient and and grad…" at bounding box center [120, 119] width 146 height 11
click at [106, 122] on textarea "color scheme use as background very light pink and radial gradient and and grad…" at bounding box center [120, 119] width 146 height 11
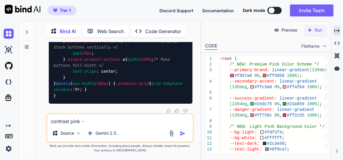
paste textarea "#f65f9a"
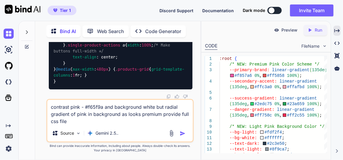
type textarea "contrast pink - #f65f9a and background white but radial gradient of pink in bac…"
click at [185, 134] on img "button" at bounding box center [183, 133] width 6 height 6
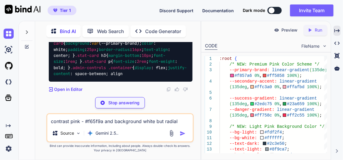
scroll to position [26424, 0]
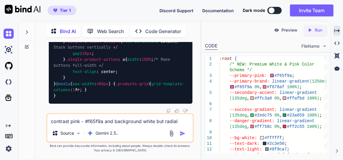
click at [96, 119] on textarea "contrast pink - #f65f9a and background white but radial gradient of pink in bac…" at bounding box center [120, 119] width 146 height 11
type textarea "search icon i want simple white"
click at [182, 131] on img "button" at bounding box center [183, 133] width 6 height 6
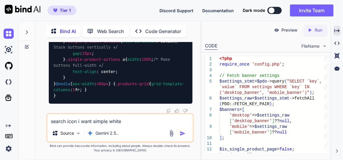
scroll to position [28886, 0]
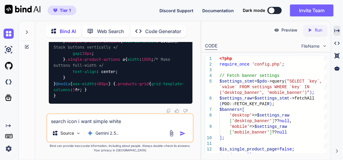
click at [98, 122] on textarea "search icon i want simple white" at bounding box center [120, 119] width 146 height 11
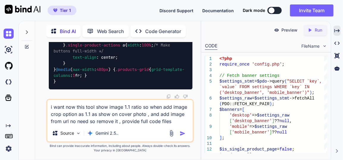
type textarea "i want now this tool show image 1.1 ratio so when add image crop option as 1.1 …"
click at [184, 133] on img "button" at bounding box center [183, 133] width 6 height 6
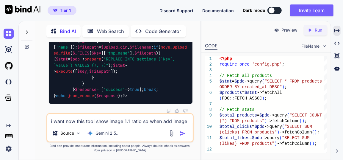
scroll to position [33452, 0]
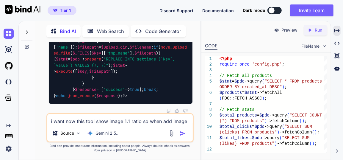
drag, startPoint x: 54, startPoint y: 58, endPoint x: 80, endPoint y: 56, distance: 25.1
copy code "upload.php"
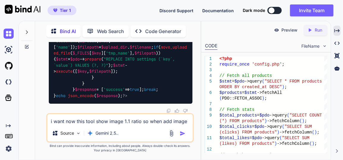
copy code "upload.php"
click at [104, 122] on textarea "i want now this tool show image 1.1 ratio so when add image crop option as 1.1 …" at bounding box center [120, 119] width 146 height 11
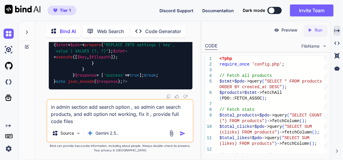
type textarea "in admin section add search option , so admin can search products, and edit opt…"
click at [184, 133] on img "button" at bounding box center [183, 133] width 6 height 6
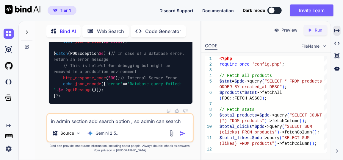
scroll to position [37945, 0]
drag, startPoint x: 178, startPoint y: 95, endPoint x: 176, endPoint y: 113, distance: 18.3
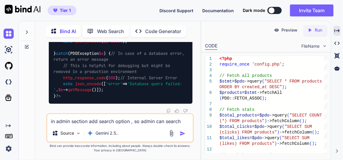
scroll to position [41247, 0]
drag, startPoint x: 54, startPoint y: 54, endPoint x: 91, endPoint y: 52, distance: 37.0
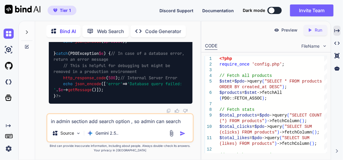
drag, startPoint x: 54, startPoint y: 53, endPoint x: 93, endPoint y: 56, distance: 39.1
copy code "get_product.php"
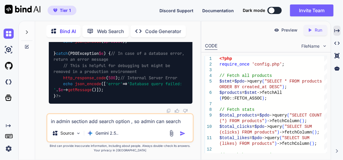
scroll to position [41225, 0]
click at [104, 121] on textarea "in admin section add search option , so admin can search products, and edit opt…" at bounding box center [120, 119] width 146 height 11
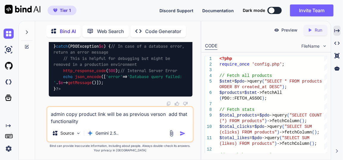
type textarea "admin copy product link will be as previous verson add that functionality"
click at [184, 133] on img "button" at bounding box center [183, 133] width 6 height 6
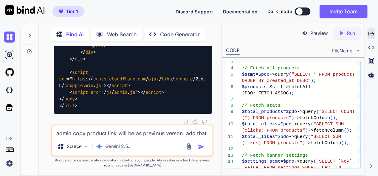
scroll to position [41650, 0]
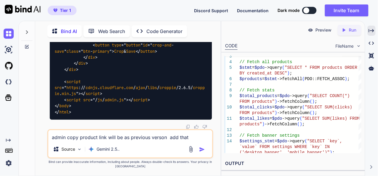
scroll to position [38952, 0]
click at [130, 137] on textarea "admin copy product link will be as previous verson add that functionality" at bounding box center [129, 135] width 163 height 11
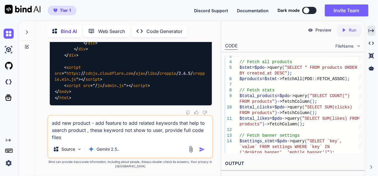
type textarea "add new product - add feature to add related keywords that help to search produ…"
click at [202, 149] on img "button" at bounding box center [202, 150] width 6 height 6
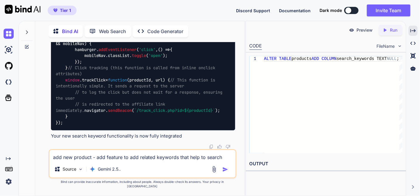
scroll to position [39197, 0]
click at [343, 33] on div "Created with Pixso." at bounding box center [412, 31] width 9 height 10
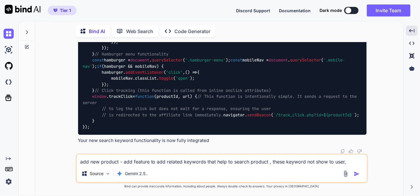
scroll to position [32055, 0]
drag, startPoint x: 350, startPoint y: 102, endPoint x: 318, endPoint y: 121, distance: 37.4
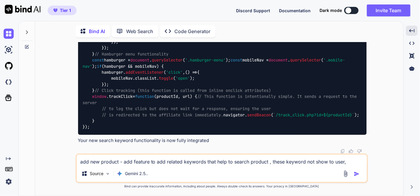
scroll to position [34206, 0]
